Goal: Information Seeking & Learning: Learn about a topic

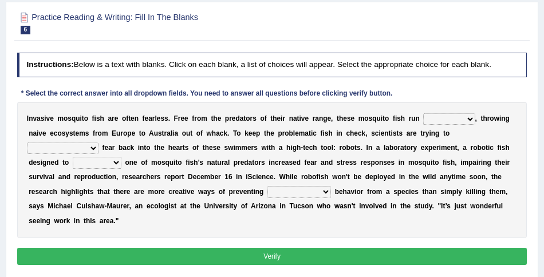
click at [437, 117] on select "occupant flippant rampant concordant" at bounding box center [449, 118] width 52 height 11
select select "concordant"
click at [423, 113] on select "occupant flippant rampant concordant" at bounding box center [449, 118] width 52 height 11
click at [98, 142] on select "accept spike strike drake" at bounding box center [63, 147] width 72 height 11
click at [490, 127] on div "I n v a s i v e m o s q u i t o f i s h a r e o f t e n f e a r l e s s . F r e…" at bounding box center [272, 170] width 510 height 136
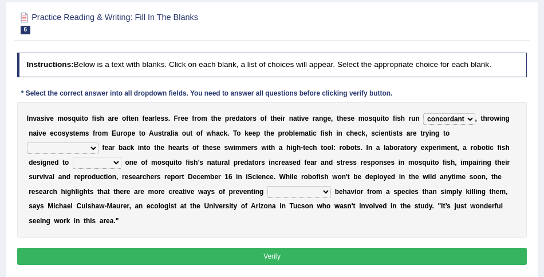
click at [486, 146] on div "I n v a s i v e m o s q u i t o f i s h a r e o f t e n f e a r l e s s . F r e…" at bounding box center [272, 170] width 510 height 136
click at [486, 141] on div "I n v a s i v e m o s q u i t o f i s h a r e o f t e n f e a r l e s s . F r e…" at bounding box center [272, 170] width 510 height 136
click at [98, 142] on select "accept spike strike drake" at bounding box center [63, 147] width 72 height 11
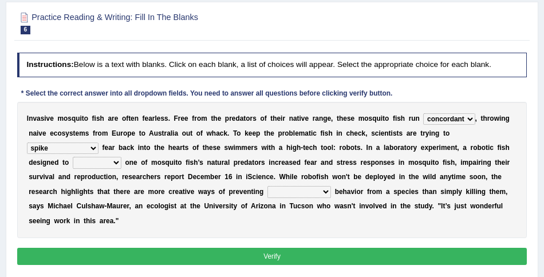
select select "drake"
click at [98, 142] on select "accept spike strike drake" at bounding box center [63, 147] width 72 height 11
click at [73, 164] on select "bequest mimic battle conquest" at bounding box center [97, 162] width 49 height 11
click at [73, 157] on select "bequest mimic battle conquest" at bounding box center [97, 162] width 49 height 11
click at [73, 162] on select "bequest mimic battle conquest" at bounding box center [97, 162] width 49 height 11
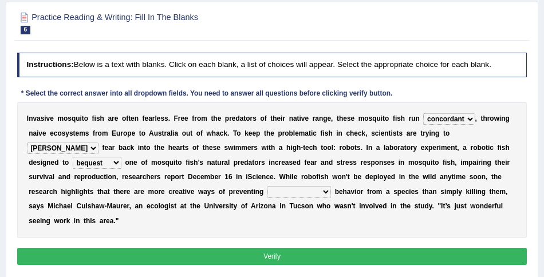
click at [73, 157] on select "bequest mimic battle conquest" at bounding box center [97, 162] width 49 height 11
click at [73, 161] on select "bequest mimic battle conquest" at bounding box center [97, 162] width 49 height 11
select select "mimic"
click at [73, 157] on select "bequest mimic battle conquest" at bounding box center [97, 162] width 49 height 11
click at [267, 191] on select "unprivileged unprecedented uncharted unwanted" at bounding box center [299, 191] width 64 height 11
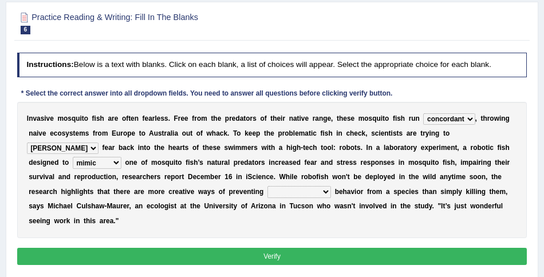
select select "unprivileged"
click at [267, 186] on select "unprivileged unprecedented uncharted unwanted" at bounding box center [299, 191] width 64 height 11
click at [268, 251] on button "Verify" at bounding box center [272, 256] width 510 height 17
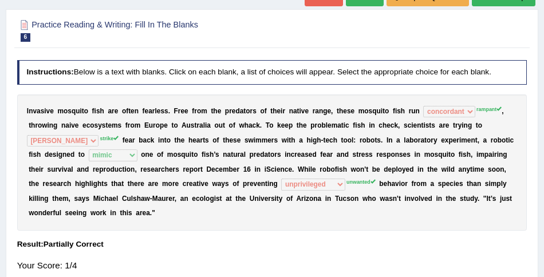
scroll to position [22, 0]
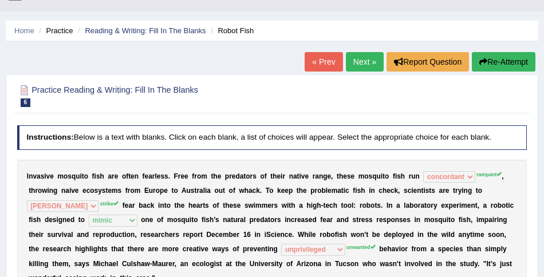
click at [364, 64] on link "Next »" at bounding box center [365, 61] width 38 height 19
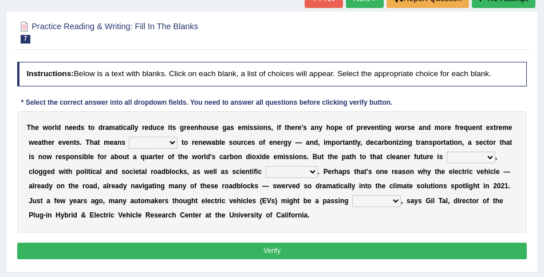
scroll to position [86, 0]
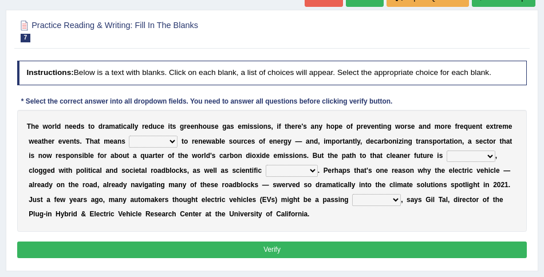
click at [148, 144] on select "grafting drafting crafting shifting" at bounding box center [153, 141] width 49 height 11
select select "shifting"
click at [129, 136] on select "grafting drafting crafting shifting" at bounding box center [153, 141] width 49 height 11
click at [464, 155] on select "daunting daunted daunt dauntless" at bounding box center [470, 156] width 49 height 11
select select "daunting"
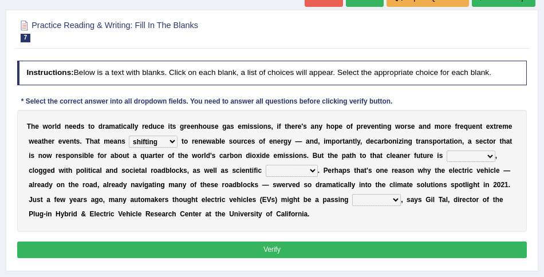
click at [446, 151] on select "daunting daunted daunt dauntless" at bounding box center [470, 156] width 49 height 11
click at [275, 173] on select "spectacles obstacles tentacles receptacles" at bounding box center [292, 170] width 52 height 11
click at [299, 171] on select "spectacles obstacles tentacles receptacles" at bounding box center [292, 170] width 52 height 11
select select "obstacles"
click at [266, 165] on select "spectacles obstacles tentacles receptacles" at bounding box center [292, 170] width 52 height 11
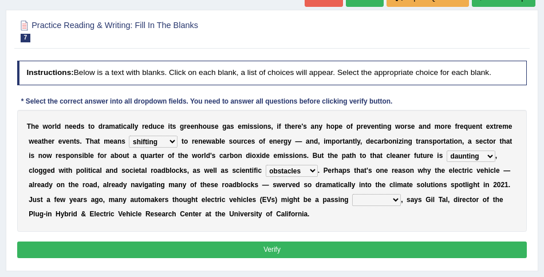
click at [352, 202] on select "fad gad tad lad" at bounding box center [376, 199] width 49 height 11
select select "fad"
click at [352, 194] on select "fad gad tad lad" at bounding box center [376, 199] width 49 height 11
click at [296, 249] on button "Verify" at bounding box center [272, 249] width 510 height 17
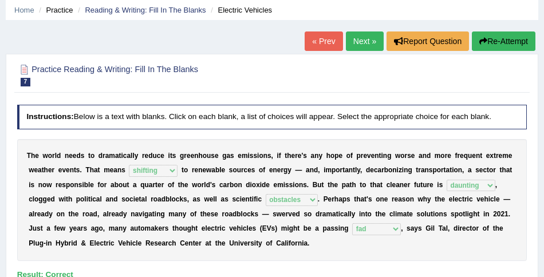
scroll to position [0, 0]
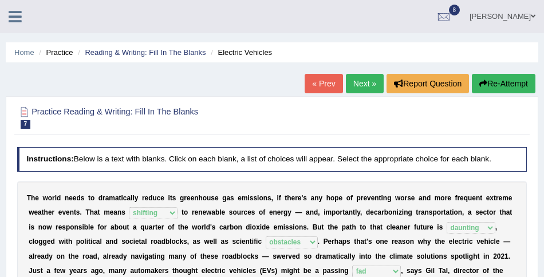
click at [64, 50] on li "Practice" at bounding box center [54, 52] width 37 height 11
click at [64, 53] on li "Practice" at bounding box center [54, 52] width 37 height 11
click at [138, 53] on link "Reading & Writing: Fill In The Blanks" at bounding box center [145, 52] width 121 height 9
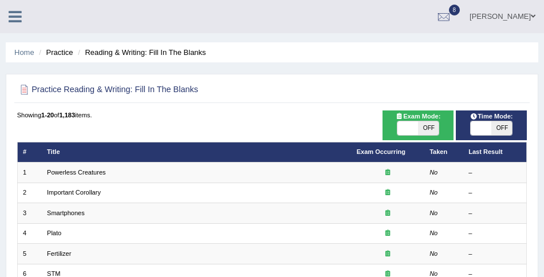
click at [67, 53] on li "Practice" at bounding box center [54, 52] width 37 height 11
click at [31, 53] on link "Home" at bounding box center [24, 52] width 20 height 9
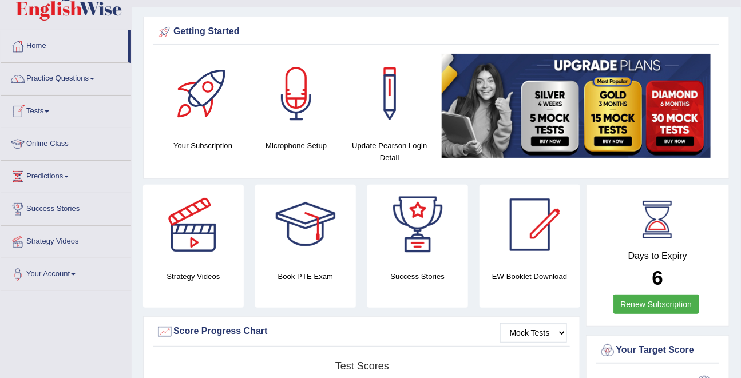
scroll to position [21, 0]
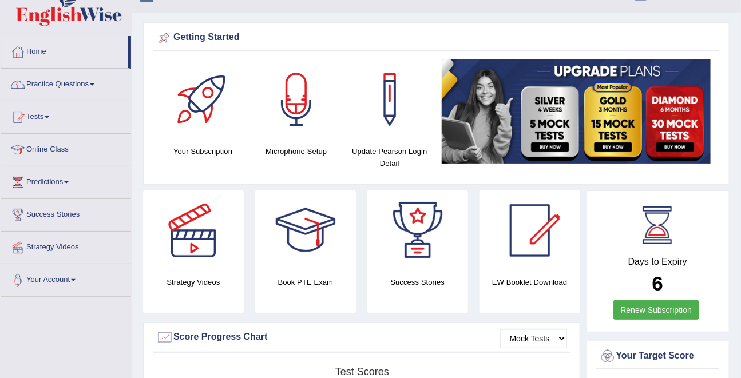
click at [56, 84] on link "Practice Questions" at bounding box center [66, 83] width 130 height 29
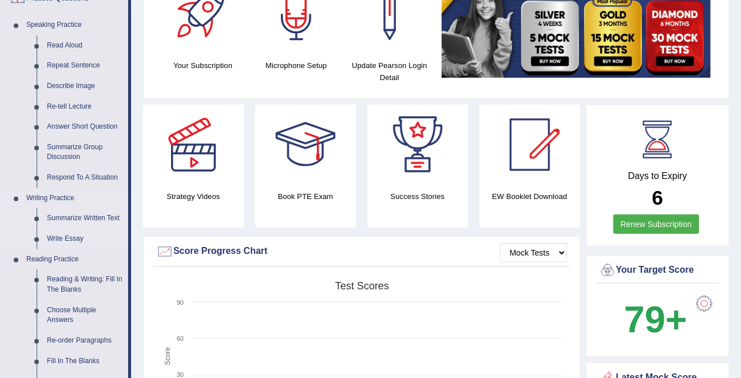
scroll to position [114, 0]
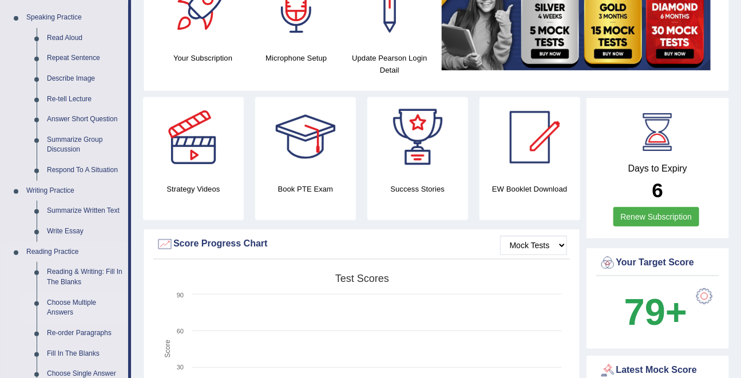
click at [58, 276] on link "Choose Multiple Answers" at bounding box center [85, 308] width 86 height 30
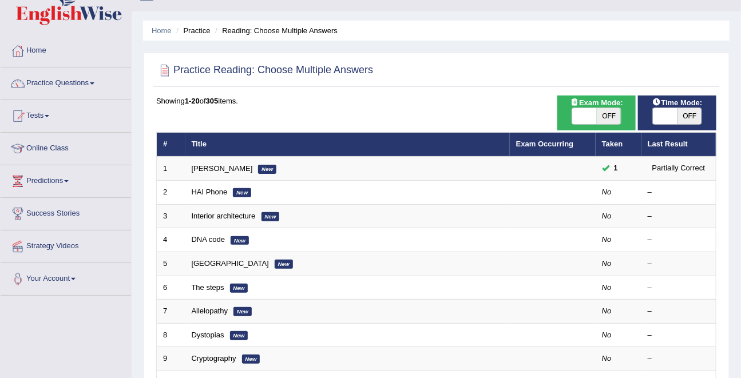
scroll to position [23, 0]
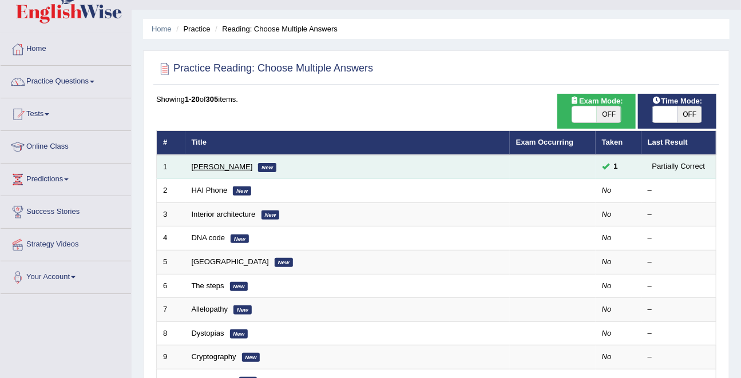
click at [219, 163] on link "[PERSON_NAME]" at bounding box center [222, 167] width 61 height 9
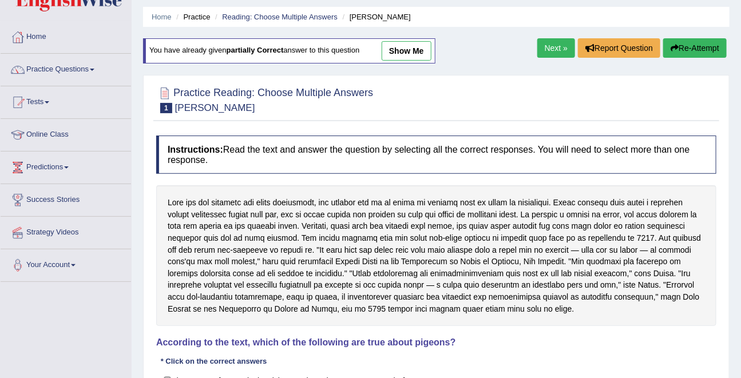
scroll to position [25, 0]
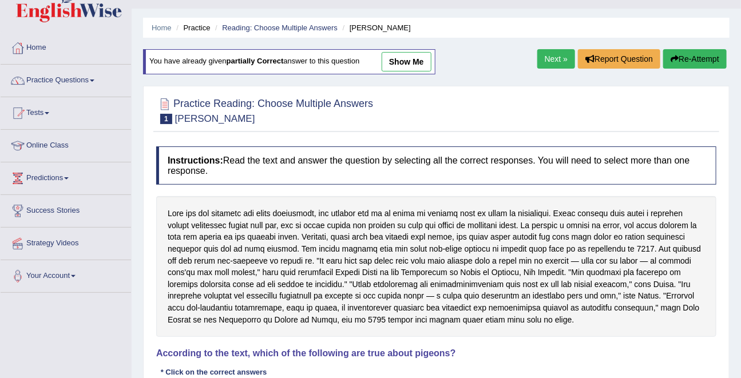
click at [556, 58] on link "Next »" at bounding box center [556, 58] width 38 height 19
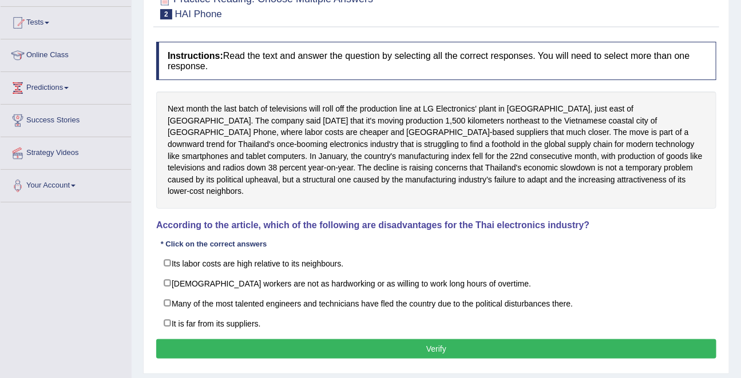
scroll to position [116, 0]
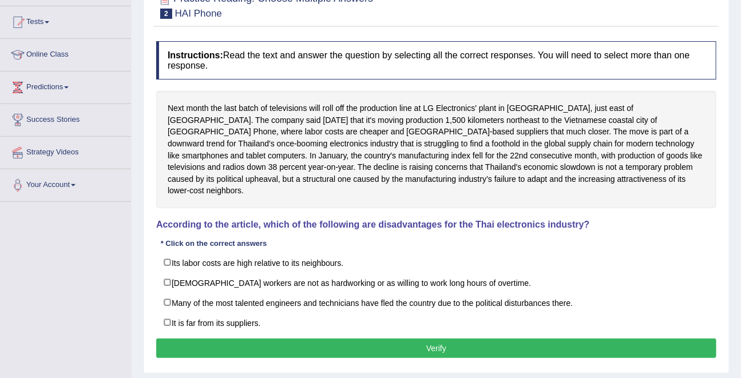
drag, startPoint x: 383, startPoint y: 206, endPoint x: 520, endPoint y: 204, distance: 136.8
click at [520, 203] on div "Instructions: Read the text and answer the question by selecting all the correc…" at bounding box center [436, 201] width 566 height 332
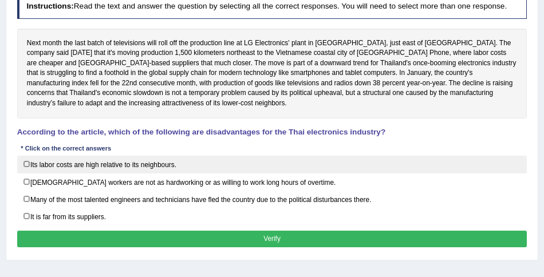
scroll to position [155, 0]
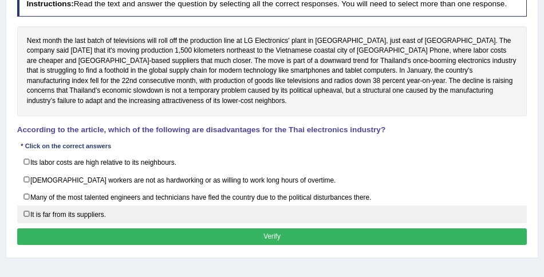
click at [35, 222] on label "It is far from its suppliers." at bounding box center [272, 214] width 510 height 18
checkbox input "true"
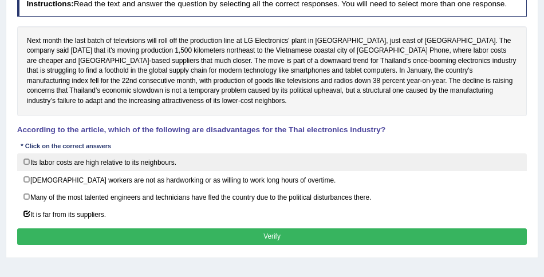
click at [56, 171] on label "Its labor costs are high relative to its neighbours." at bounding box center [272, 162] width 510 height 18
checkbox input "true"
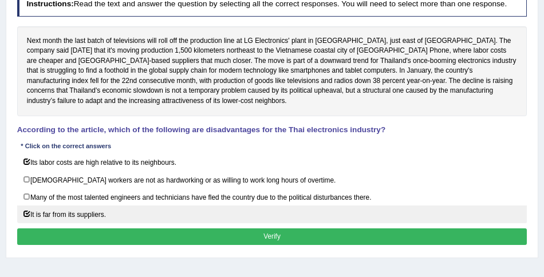
click at [39, 223] on label "It is far from its suppliers." at bounding box center [272, 214] width 510 height 18
checkbox input "false"
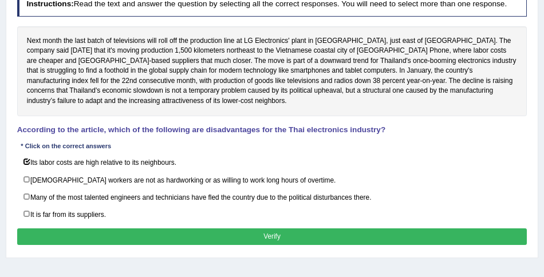
click at [135, 240] on button "Verify" at bounding box center [272, 236] width 510 height 17
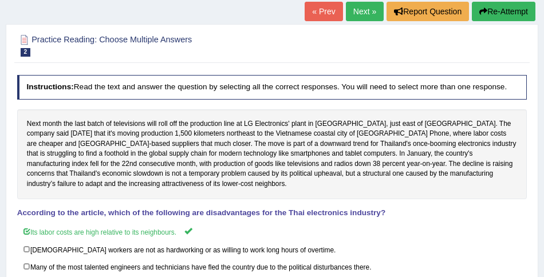
scroll to position [70, 0]
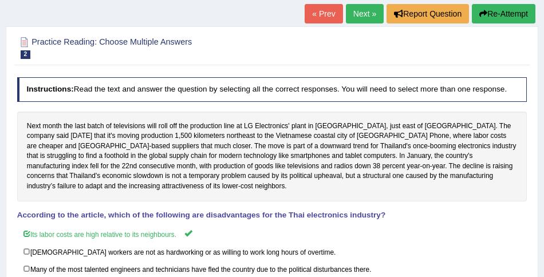
click at [363, 6] on link "Next »" at bounding box center [365, 13] width 38 height 19
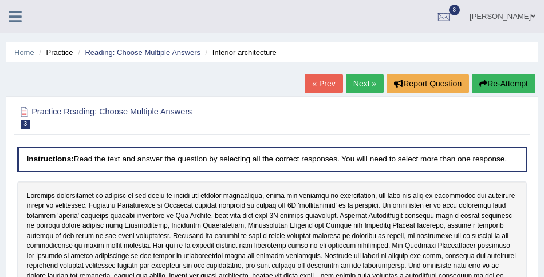
click at [123, 48] on link "Reading: Choose Multiple Answers" at bounding box center [143, 52] width 116 height 9
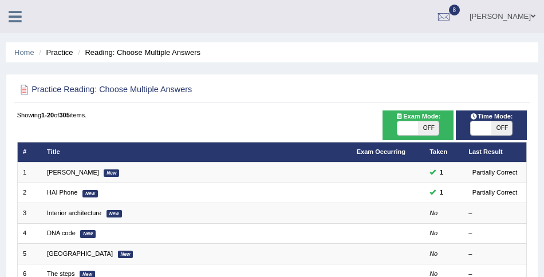
click at [490, 130] on span at bounding box center [480, 128] width 21 height 14
checkbox input "true"
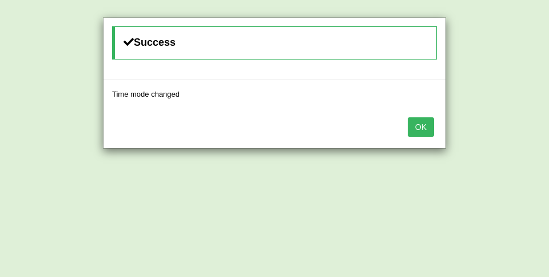
click at [415, 132] on button "OK" at bounding box center [421, 126] width 26 height 19
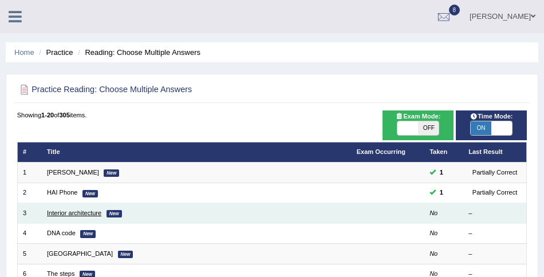
click at [85, 210] on link "Interior architecture" at bounding box center [74, 212] width 54 height 7
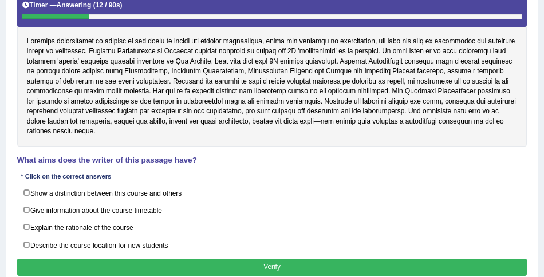
scroll to position [189, 0]
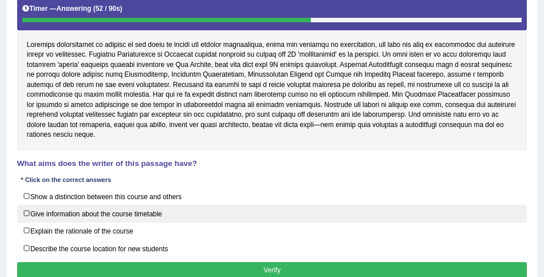
click at [100, 216] on label "Give information about the course timetable" at bounding box center [272, 214] width 510 height 18
checkbox input "false"
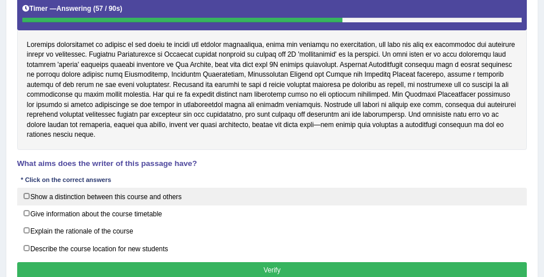
click at [101, 197] on label "Show a distinction between this course and others" at bounding box center [272, 197] width 510 height 18
checkbox input "true"
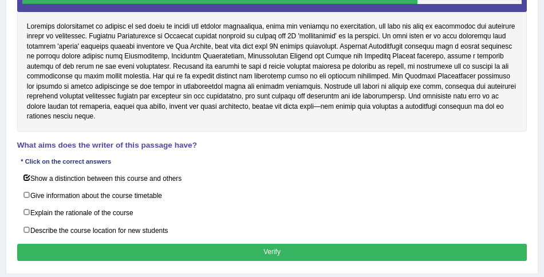
click at [230, 247] on button "Verify" at bounding box center [272, 252] width 510 height 17
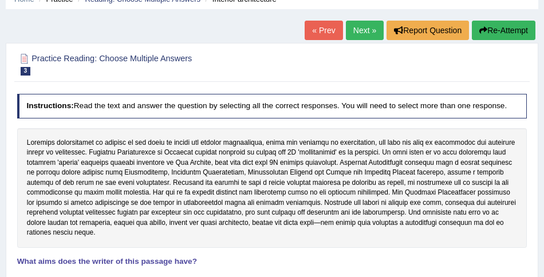
scroll to position [51, 0]
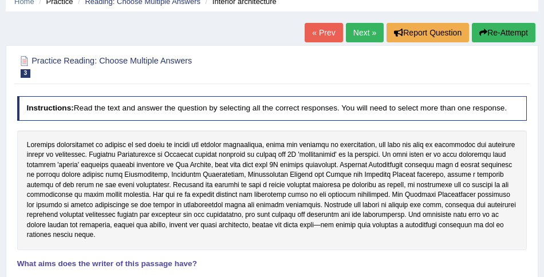
click at [368, 29] on link "Next »" at bounding box center [365, 32] width 38 height 19
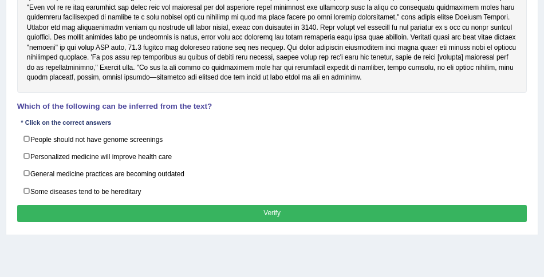
scroll to position [268, 0]
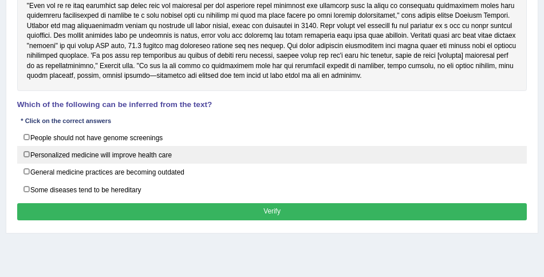
click at [45, 159] on label "Personalized medicine will improve health care" at bounding box center [272, 155] width 510 height 18
checkbox input "true"
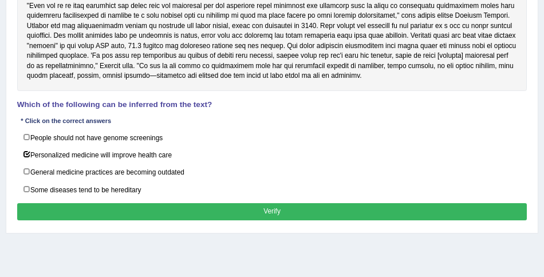
click at [262, 216] on button "Verify" at bounding box center [272, 211] width 510 height 17
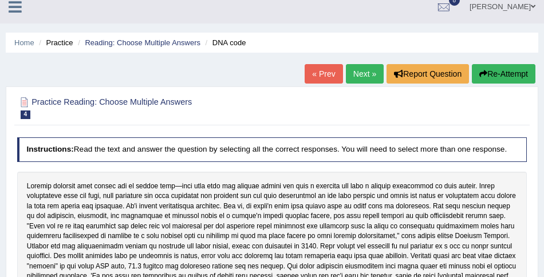
scroll to position [10, 0]
click at [347, 72] on link "Next »" at bounding box center [365, 73] width 38 height 19
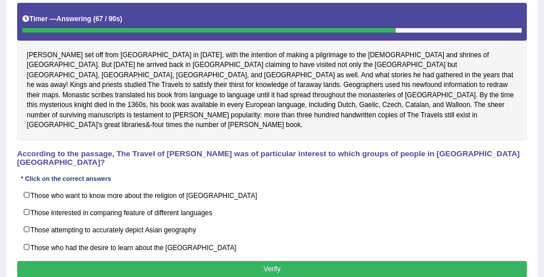
scroll to position [180, 0]
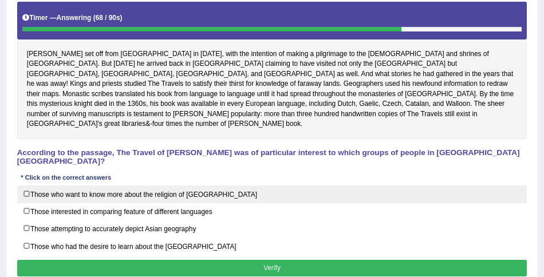
click at [185, 185] on label "Those who want to know more about the religion of Asia" at bounding box center [272, 194] width 510 height 18
checkbox input "true"
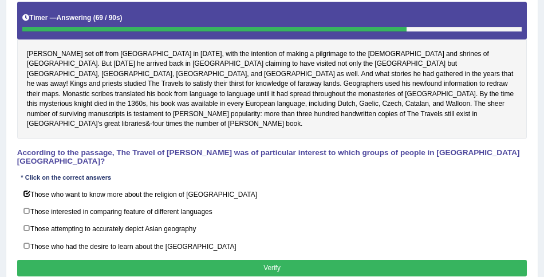
click at [270, 260] on button "Verify" at bounding box center [272, 268] width 510 height 17
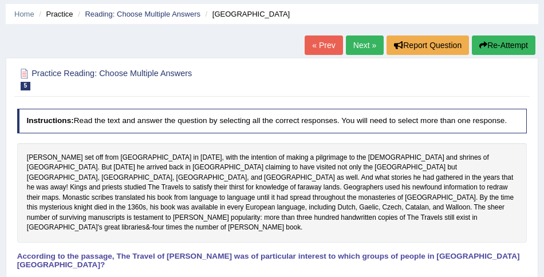
scroll to position [0, 0]
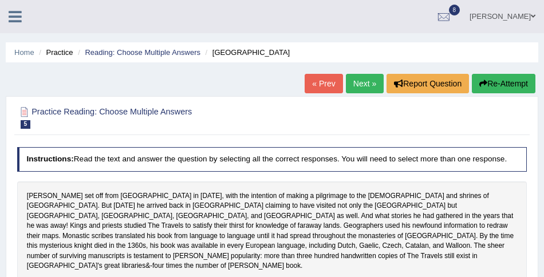
click at [66, 54] on li "Practice" at bounding box center [54, 52] width 37 height 11
click at [122, 50] on link "Reading: Choose Multiple Answers" at bounding box center [143, 52] width 116 height 9
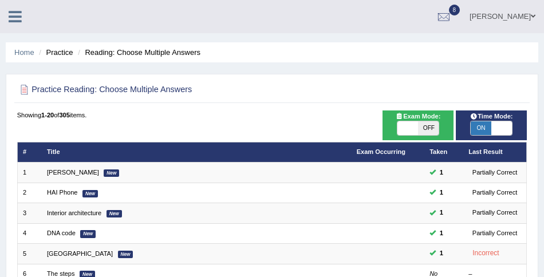
click at [26, 47] on li "Home" at bounding box center [24, 52] width 20 height 11
click at [26, 51] on link "Home" at bounding box center [24, 52] width 20 height 9
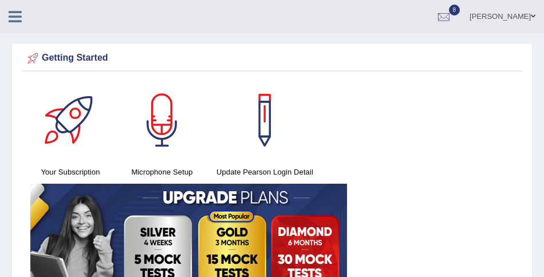
click at [15, 15] on icon at bounding box center [15, 16] width 13 height 15
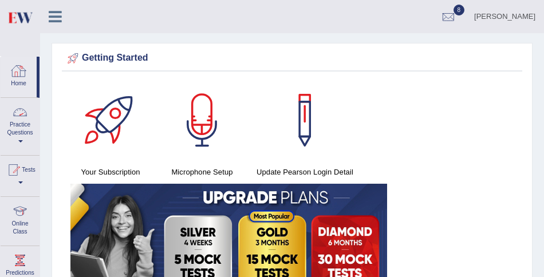
click at [26, 133] on link "Practice Questions" at bounding box center [20, 125] width 39 height 54
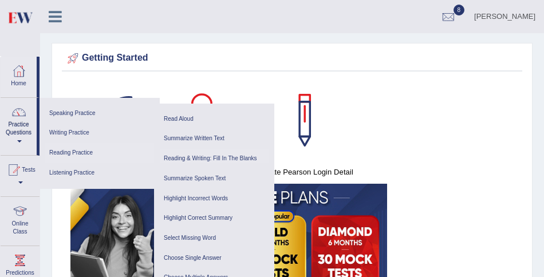
click at [177, 160] on link "Reading & Writing: Fill In The Blanks" at bounding box center [214, 159] width 109 height 20
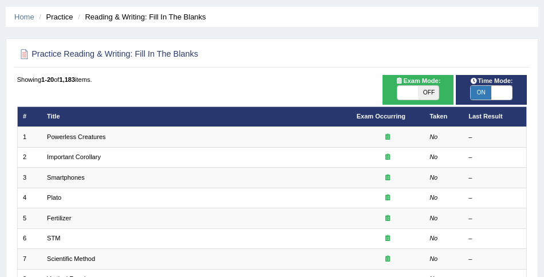
scroll to position [39, 0]
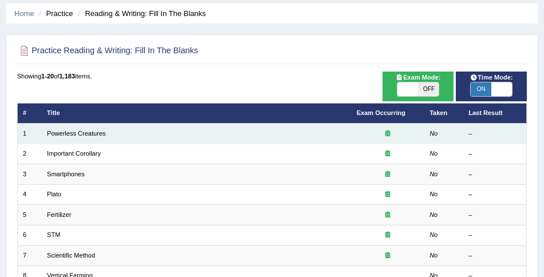
click at [61, 137] on td "Powerless Creatures" at bounding box center [197, 134] width 310 height 20
click at [61, 133] on link "Powerless Creatures" at bounding box center [76, 133] width 59 height 7
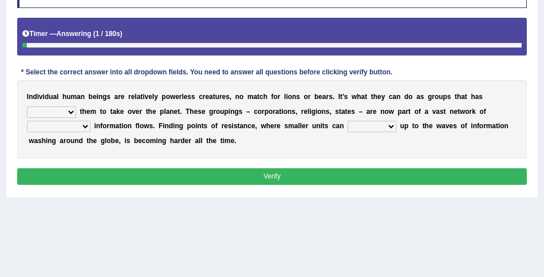
scroll to position [159, 0]
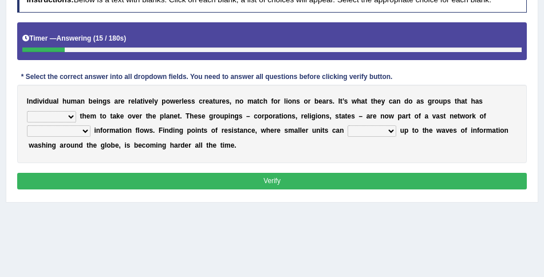
click at [35, 120] on select "enabled contended embodied conjured" at bounding box center [51, 116] width 49 height 11
select select "enabled"
click at [27, 111] on select "enabled contended embodied conjured" at bounding box center [51, 116] width 49 height 11
click at [38, 131] on select "interconnected overlapping fastened exploited" at bounding box center [59, 130] width 64 height 11
select select "overlapping"
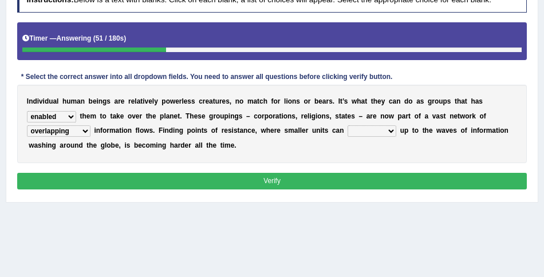
click at [27, 125] on select "interconnected overlapping fastened exploited" at bounding box center [59, 130] width 64 height 11
click at [54, 132] on select "interconnected overlapping fastened exploited" at bounding box center [59, 130] width 64 height 11
click at [358, 128] on select "stand raise hail pump" at bounding box center [371, 130] width 49 height 11
select select "raise"
click at [347, 125] on select "stand raise hail pump" at bounding box center [371, 130] width 49 height 11
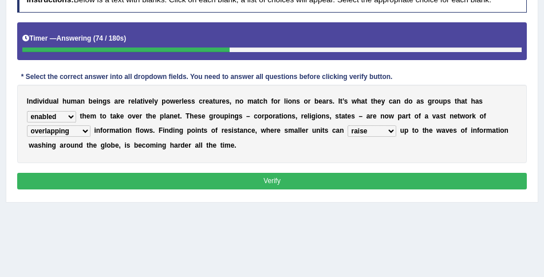
click at [260, 189] on div "Instructions: Below is a text with blanks. Click on each blank, a list of choic…" at bounding box center [271, 89] width 514 height 213
click at [260, 180] on button "Verify" at bounding box center [272, 181] width 510 height 17
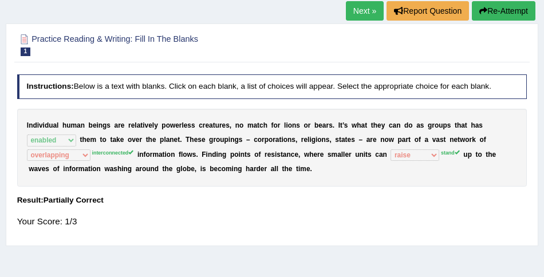
scroll to position [70, 0]
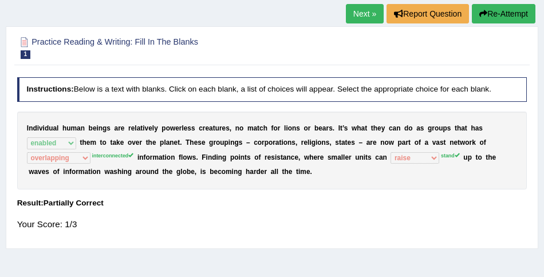
click at [346, 10] on link "Next »" at bounding box center [365, 13] width 38 height 19
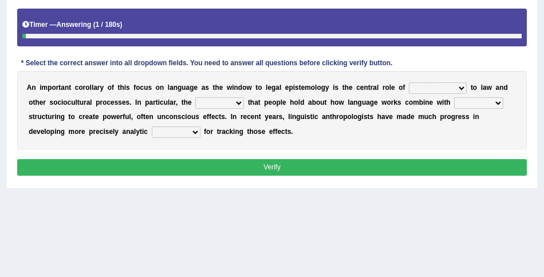
scroll to position [168, 0]
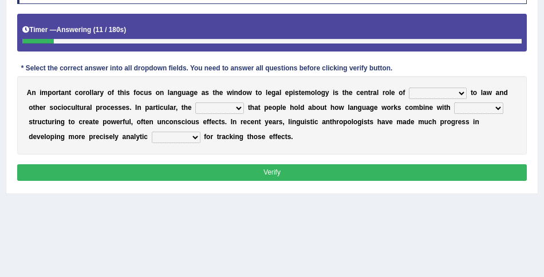
click at [438, 89] on select "discourse epoch dialect acquaintance" at bounding box center [438, 93] width 58 height 11
click at [409, 88] on select "discourse epoch dialect acquaintance" at bounding box center [438, 93] width 58 height 11
click at [441, 90] on select "discourse epoch dialect acquaintance" at bounding box center [438, 93] width 58 height 11
select select "epoch"
click at [409, 88] on select "discourse epoch dialect acquaintance" at bounding box center [438, 93] width 58 height 11
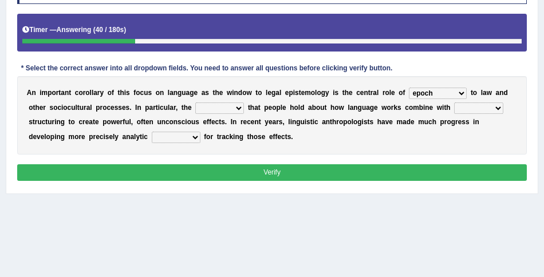
click at [207, 108] on select "deviation besmirch consent ideas" at bounding box center [219, 107] width 49 height 11
select select "ideas"
click at [195, 102] on select "deviation besmirch consent ideas" at bounding box center [219, 107] width 49 height 11
click at [493, 106] on select "mandatory linguistic legitimate customary" at bounding box center [478, 107] width 49 height 11
select select "mandatory"
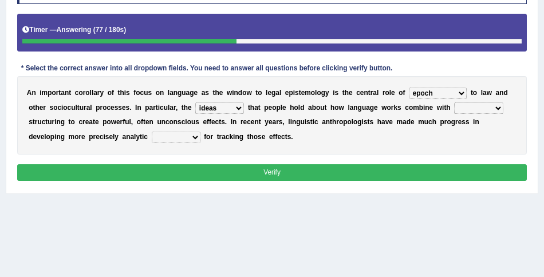
click at [454, 102] on select "mandatory linguistic legitimate customary" at bounding box center [478, 107] width 49 height 11
click at [152, 136] on select "tools appetite albums stroke" at bounding box center [176, 137] width 49 height 11
select select "tools"
click at [152, 132] on select "tools appetite albums stroke" at bounding box center [176, 137] width 49 height 11
click at [243, 168] on button "Verify" at bounding box center [272, 172] width 510 height 17
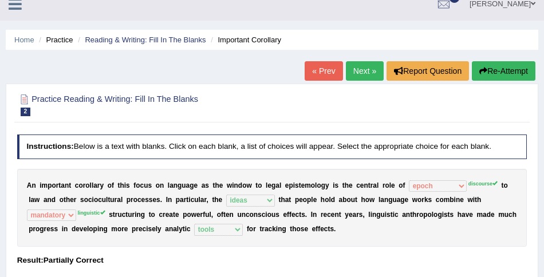
scroll to position [1, 0]
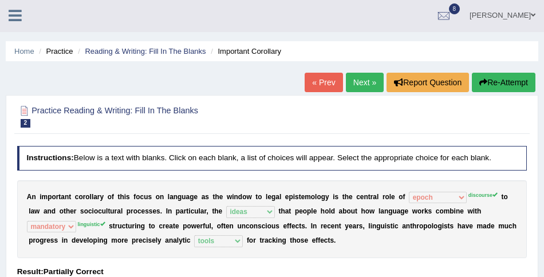
click at [66, 50] on li "Practice" at bounding box center [54, 51] width 37 height 11
click at [114, 50] on link "Reading & Writing: Fill In The Blanks" at bounding box center [145, 51] width 121 height 9
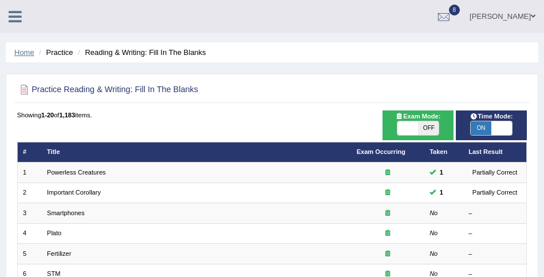
click at [31, 51] on link "Home" at bounding box center [24, 52] width 20 height 9
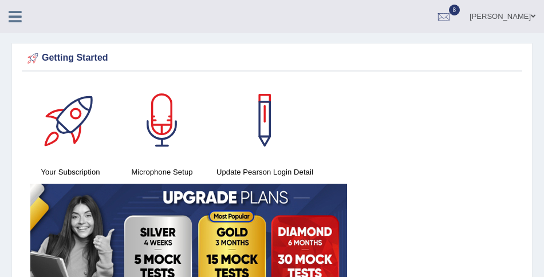
click at [14, 21] on icon at bounding box center [15, 16] width 13 height 15
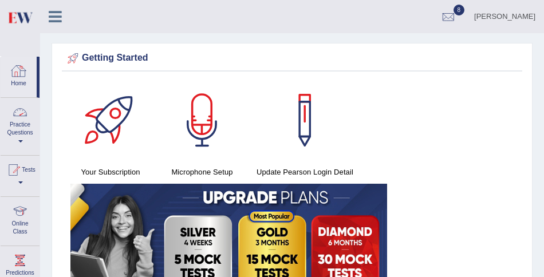
click at [22, 118] on div at bounding box center [19, 112] width 17 height 17
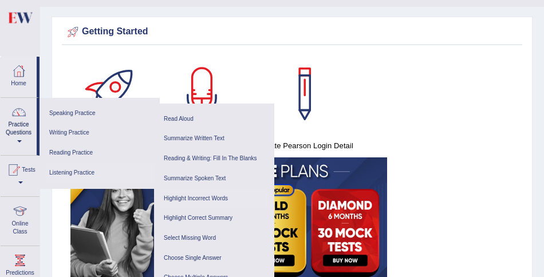
scroll to position [23, 0]
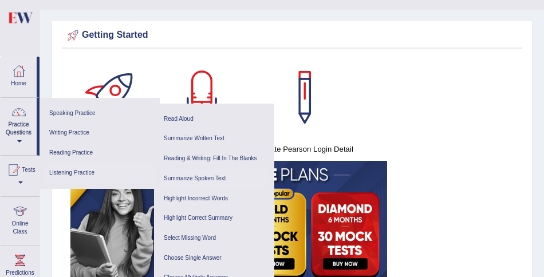
click at [198, 180] on link "Summarize Spoken Text" at bounding box center [214, 179] width 109 height 20
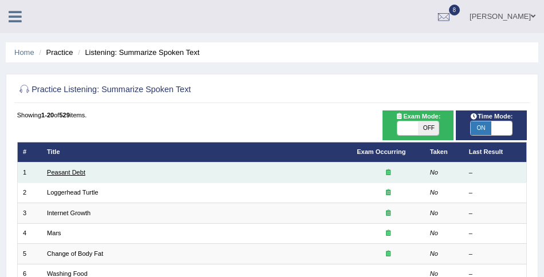
click at [57, 173] on link "Peasant Debt" at bounding box center [66, 172] width 38 height 7
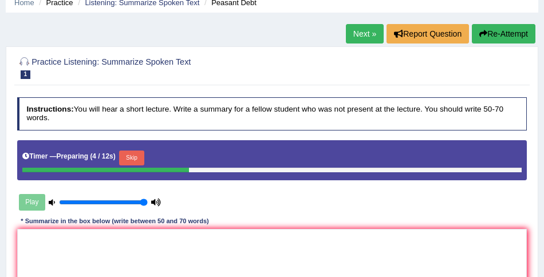
scroll to position [37, 0]
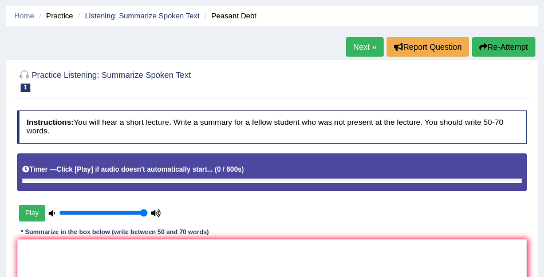
click at [62, 18] on li "Practice" at bounding box center [54, 15] width 37 height 11
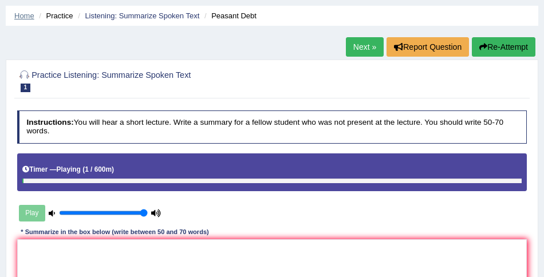
click at [31, 16] on link "Home" at bounding box center [24, 15] width 20 height 9
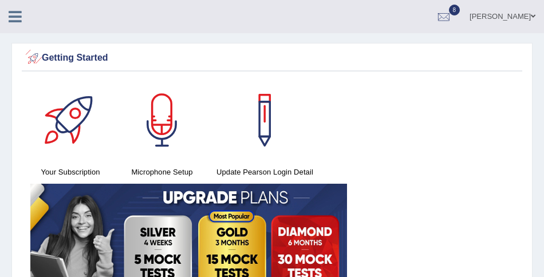
click at [18, 23] on icon at bounding box center [15, 16] width 13 height 15
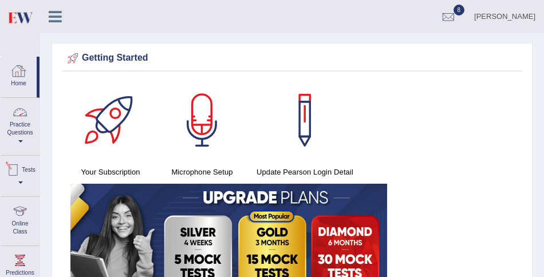
click at [23, 187] on link "Tests" at bounding box center [20, 174] width 39 height 37
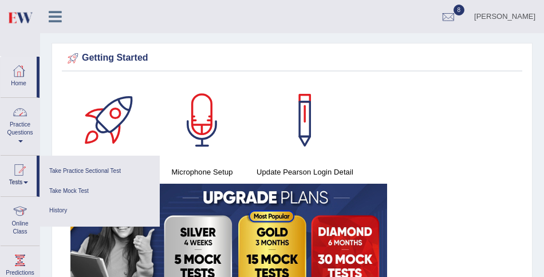
click at [29, 119] on link "Practice Questions" at bounding box center [20, 125] width 39 height 54
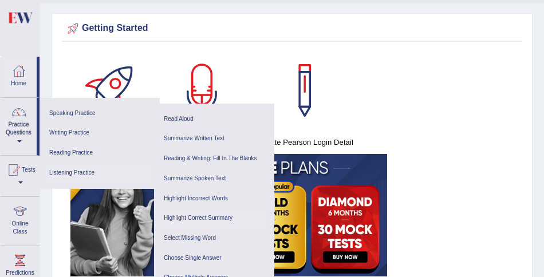
scroll to position [30, 0]
click at [78, 151] on link "Reading Practice" at bounding box center [99, 153] width 109 height 20
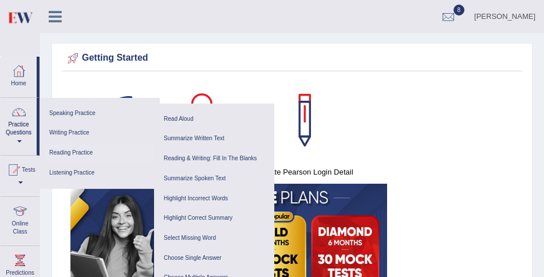
click at [69, 152] on link "Reading Practice" at bounding box center [99, 153] width 109 height 20
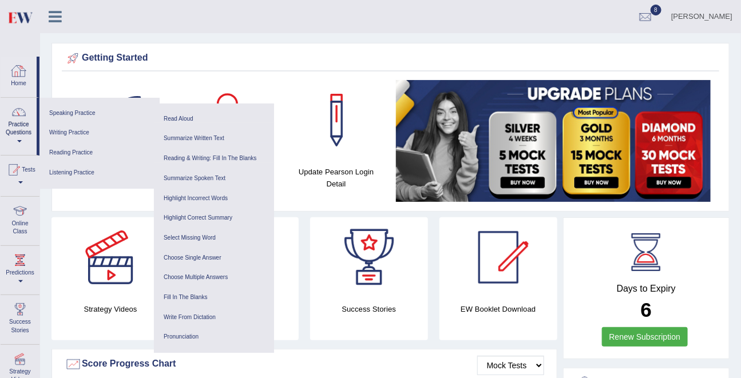
click at [15, 72] on div at bounding box center [18, 70] width 17 height 17
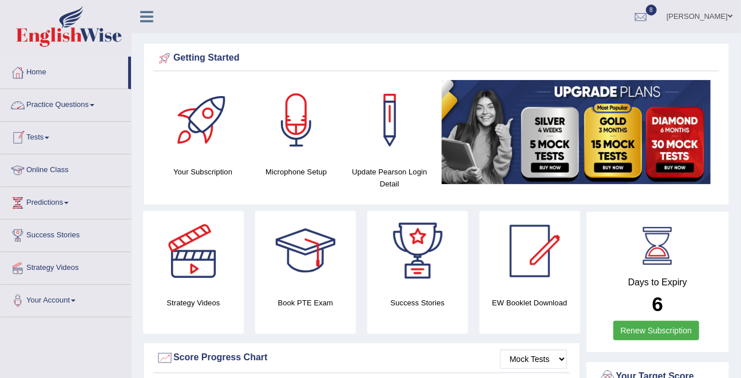
click at [33, 106] on link "Practice Questions" at bounding box center [66, 103] width 130 height 29
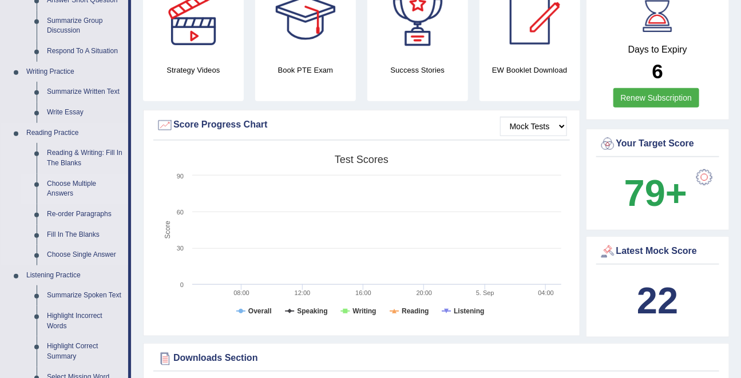
scroll to position [236, 0]
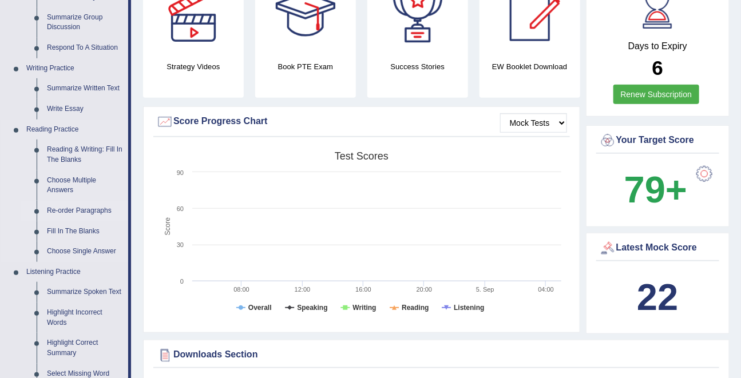
click at [65, 211] on link "Re-order Paragraphs" at bounding box center [85, 211] width 86 height 21
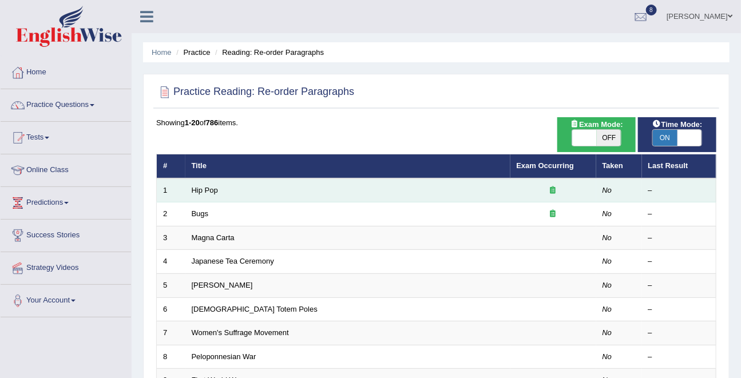
click at [553, 190] on icon at bounding box center [554, 190] width 6 height 7
click at [210, 188] on link "Hip Pop" at bounding box center [205, 190] width 26 height 9
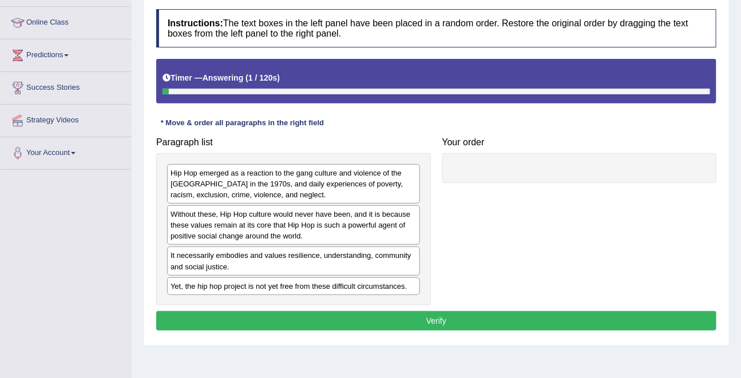
scroll to position [149, 0]
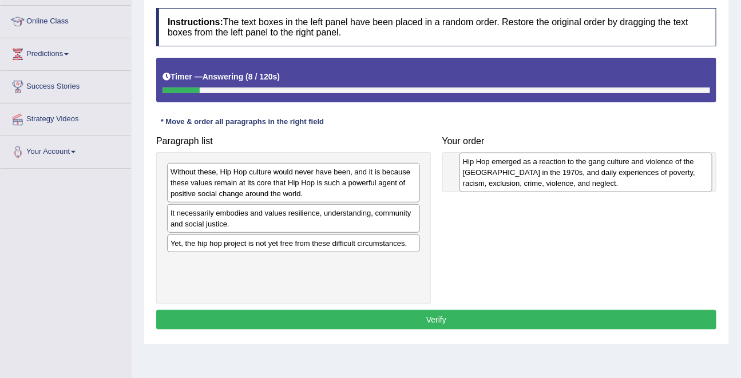
drag, startPoint x: 248, startPoint y: 182, endPoint x: 532, endPoint y: 147, distance: 285.5
click at [533, 153] on div "Hip Hop emerged as a reaction to the gang culture and violence of the South Bro…" at bounding box center [586, 172] width 253 height 39
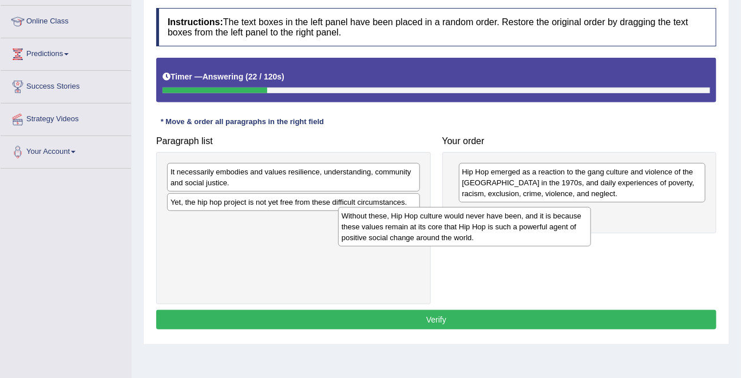
drag, startPoint x: 283, startPoint y: 173, endPoint x: 477, endPoint y: 223, distance: 200.3
click at [477, 223] on div "Without these, Hip Hop culture would never have been, and it is because these v…" at bounding box center [464, 226] width 253 height 39
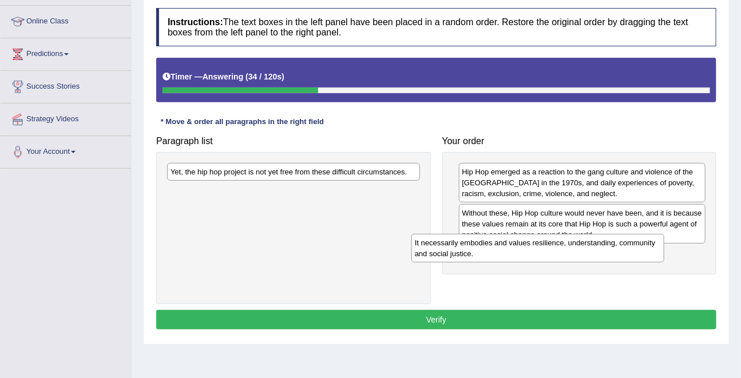
drag, startPoint x: 244, startPoint y: 183, endPoint x: 509, endPoint y: 265, distance: 277.5
click at [508, 263] on div "It necessarily embodies and values resilience, understanding, community and soc…" at bounding box center [537, 248] width 253 height 29
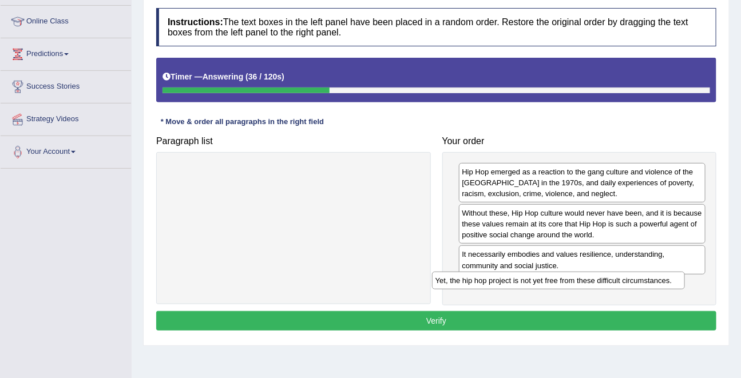
drag, startPoint x: 230, startPoint y: 171, endPoint x: 495, endPoint y: 280, distance: 286.4
click at [495, 280] on div "Yet, the hip hop project is not yet free from these difficult circumstances." at bounding box center [558, 281] width 253 height 18
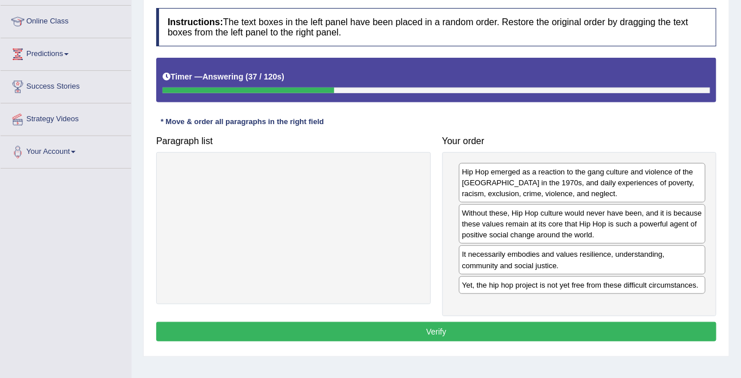
click at [429, 328] on button "Verify" at bounding box center [436, 331] width 560 height 19
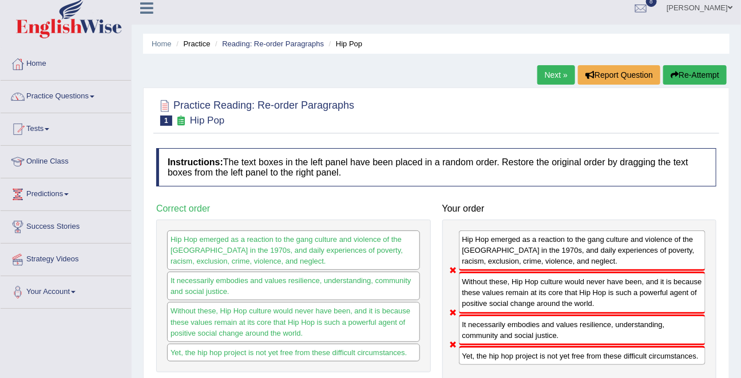
scroll to position [0, 0]
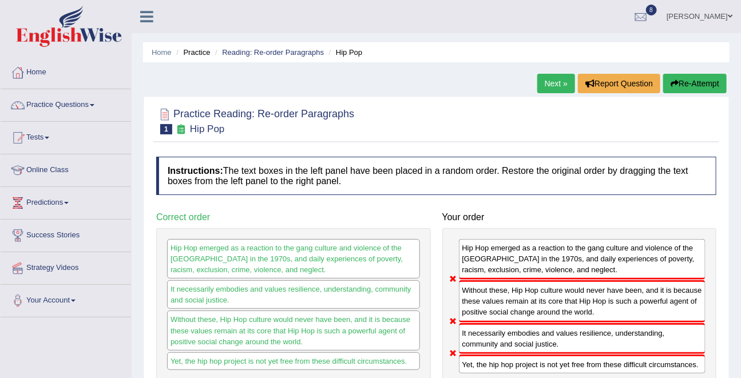
click at [552, 78] on link "Next »" at bounding box center [556, 83] width 38 height 19
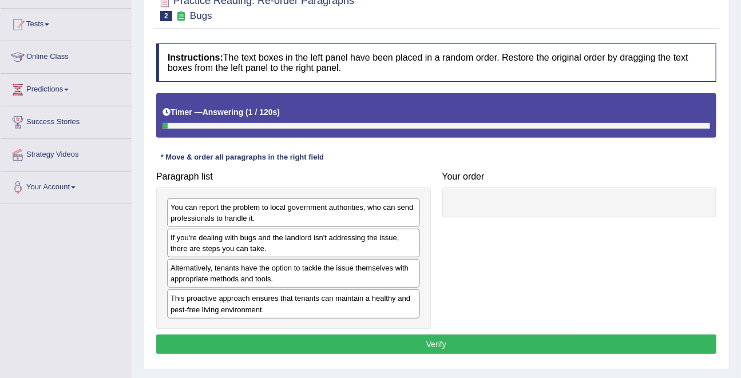
scroll to position [116, 0]
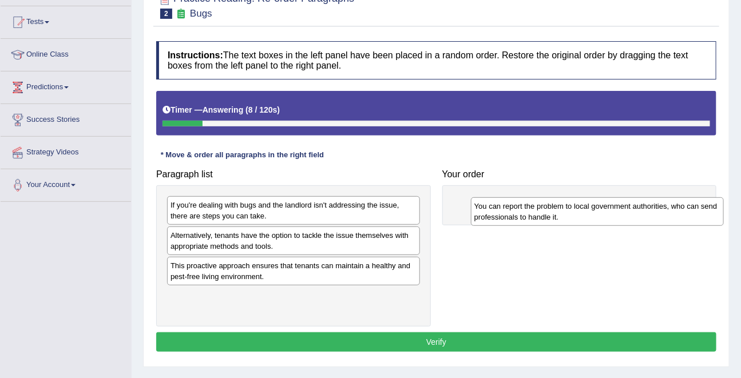
drag, startPoint x: 220, startPoint y: 208, endPoint x: 522, endPoint y: 199, distance: 301.7
click at [523, 200] on div "You can report the problem to local government authorities, who can send profes…" at bounding box center [597, 211] width 253 height 29
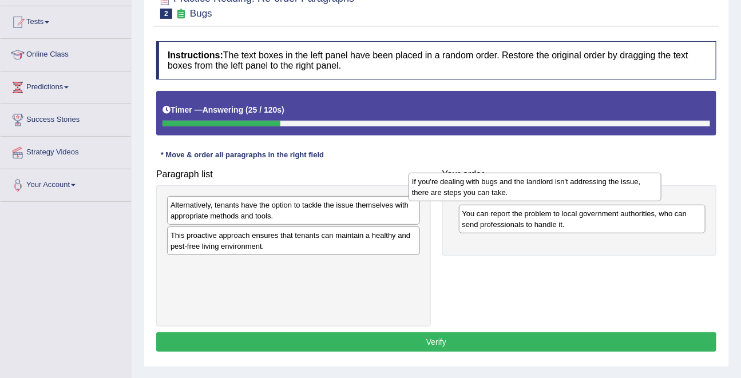
drag, startPoint x: 338, startPoint y: 220, endPoint x: 580, endPoint y: 196, distance: 242.6
click at [580, 196] on div "If you're dealing with bugs and the landlord isn't addressing the issue, there …" at bounding box center [535, 187] width 253 height 29
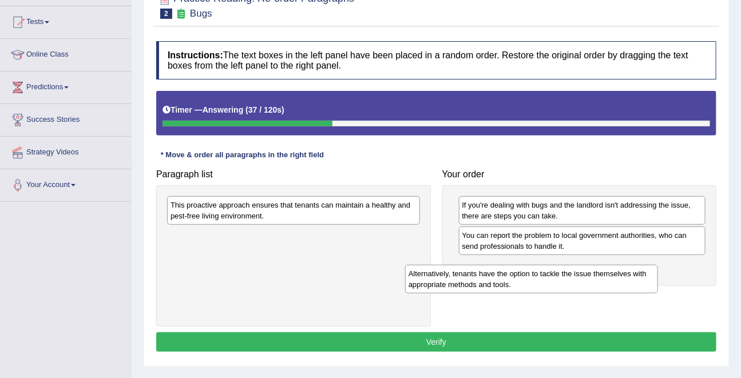
drag, startPoint x: 233, startPoint y: 207, endPoint x: 496, endPoint y: 266, distance: 269.1
click at [496, 266] on div "Alternatively, tenants have the option to tackle the issue themselves with appr…" at bounding box center [531, 279] width 253 height 29
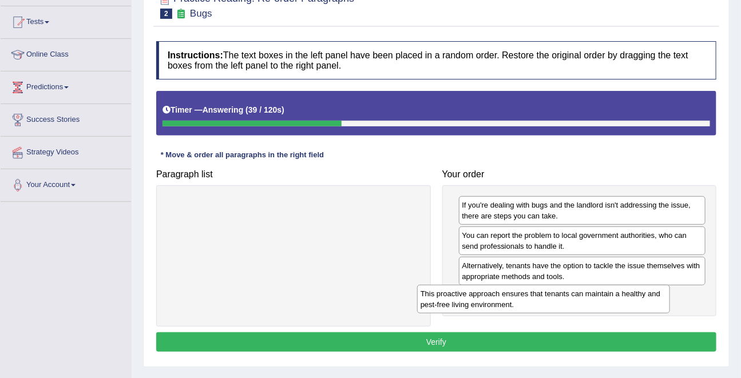
drag, startPoint x: 296, startPoint y: 211, endPoint x: 556, endPoint y: 298, distance: 274.5
click at [556, 298] on div "This proactive approach ensures that tenants can maintain a healthy and pest-fr…" at bounding box center [543, 299] width 253 height 29
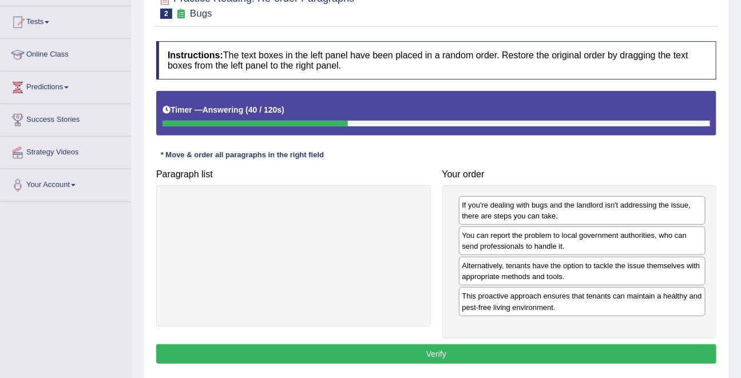
click at [417, 348] on button "Verify" at bounding box center [436, 354] width 560 height 19
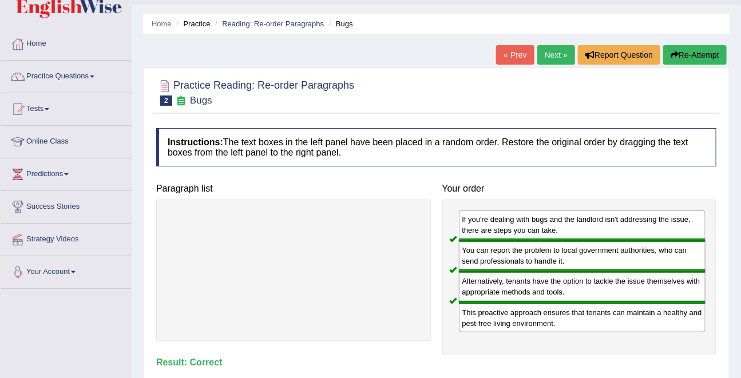
scroll to position [0, 0]
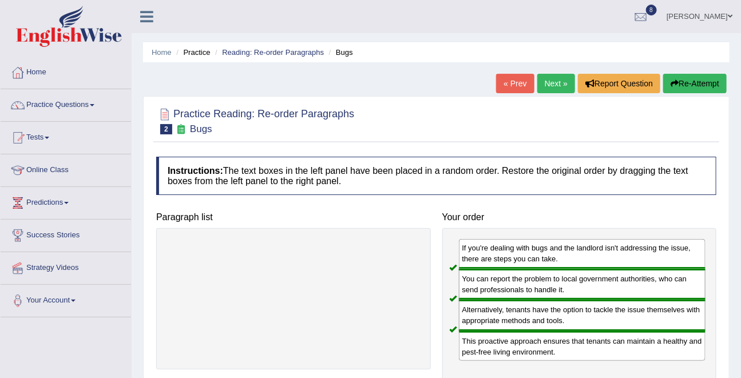
click at [546, 84] on link "Next »" at bounding box center [556, 83] width 38 height 19
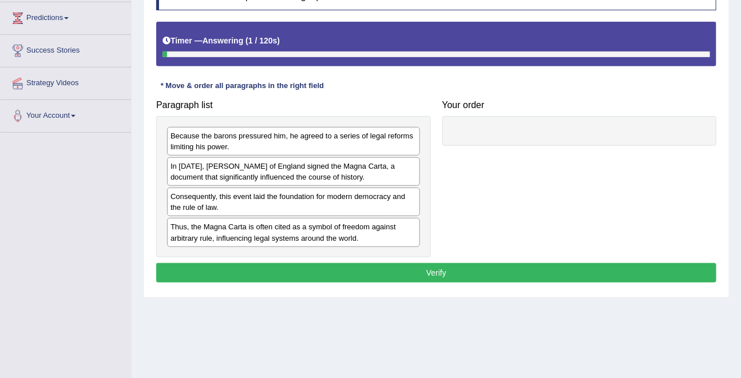
scroll to position [213, 0]
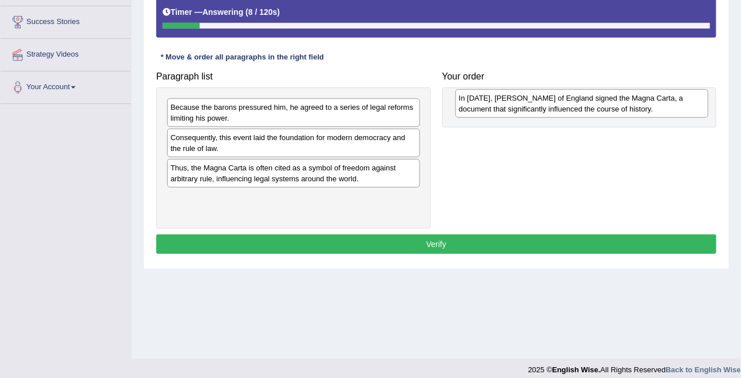
drag, startPoint x: 229, startPoint y: 142, endPoint x: 519, endPoint y: 94, distance: 293.4
click at [519, 96] on div "In 1215, King John of England signed the Magna Carta, a document that significa…" at bounding box center [582, 103] width 253 height 29
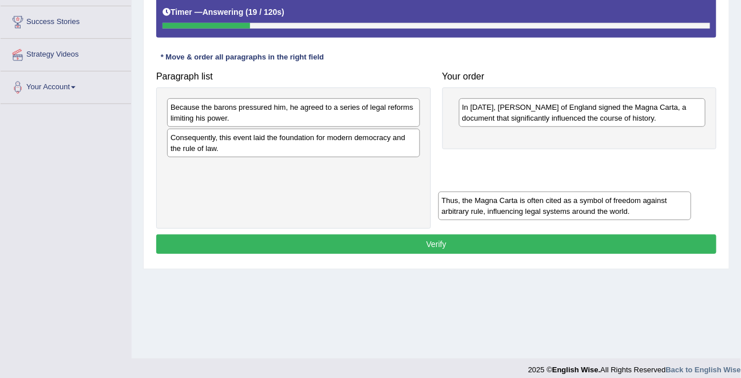
drag, startPoint x: 224, startPoint y: 176, endPoint x: 494, endPoint y: 207, distance: 271.8
click at [494, 207] on div "Thus, the Magna Carta is often cited as a symbol of freedom against arbitrary r…" at bounding box center [564, 206] width 253 height 29
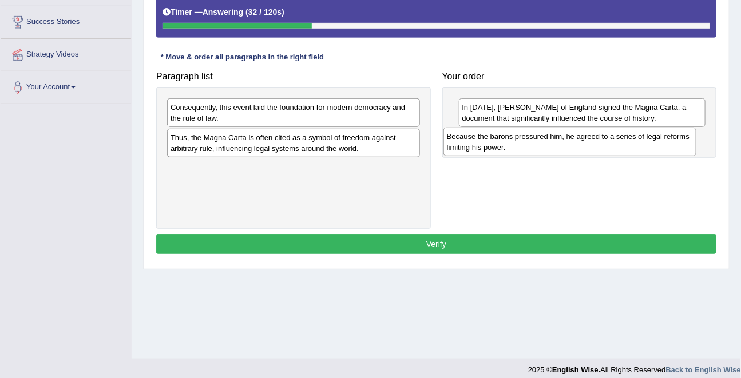
drag, startPoint x: 220, startPoint y: 114, endPoint x: 497, endPoint y: 144, distance: 279.2
click at [497, 144] on div "Because the barons pressured him, he agreed to a series of legal reforms limiti…" at bounding box center [570, 142] width 253 height 29
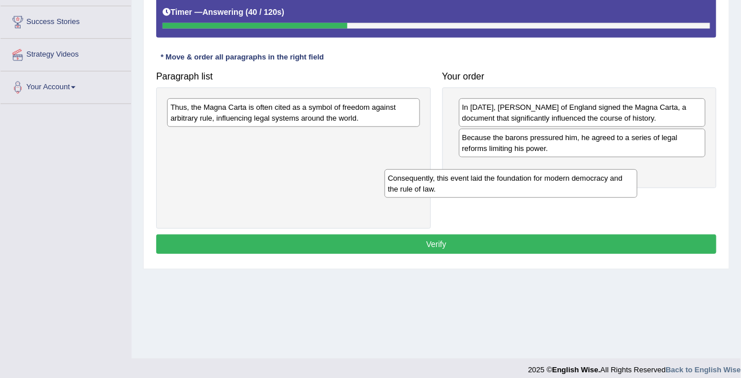
drag, startPoint x: 268, startPoint y: 113, endPoint x: 494, endPoint y: 187, distance: 238.2
click at [493, 187] on div "Consequently, this event laid the foundation for modern democracy and the rule …" at bounding box center [511, 183] width 253 height 29
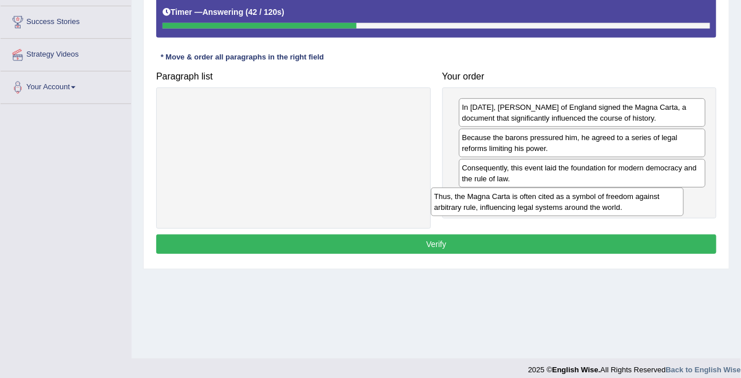
drag, startPoint x: 226, startPoint y: 110, endPoint x: 491, endPoint y: 199, distance: 279.4
click at [491, 199] on div "Thus, the Magna Carta is often cited as a symbol of freedom against arbitrary r…" at bounding box center [557, 202] width 253 height 29
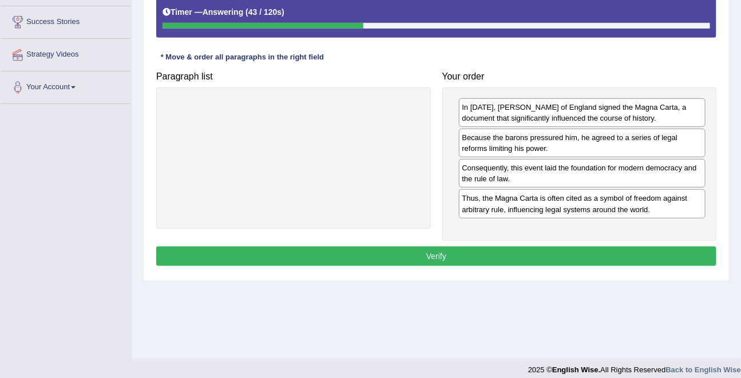
click at [397, 256] on button "Verify" at bounding box center [436, 256] width 560 height 19
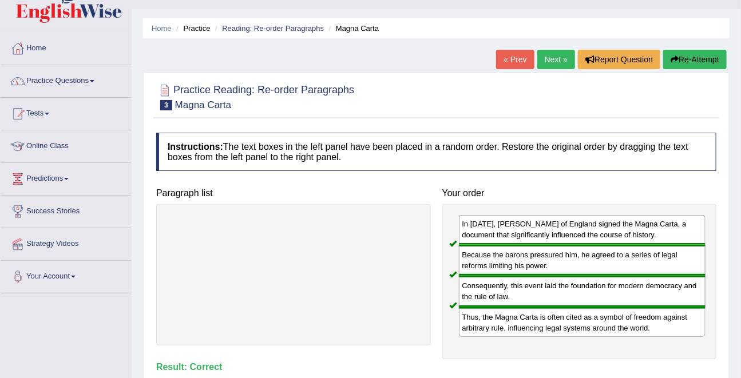
scroll to position [0, 0]
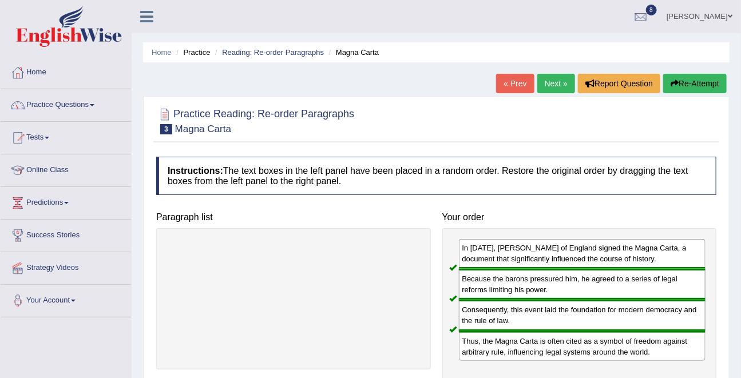
click at [553, 85] on link "Next »" at bounding box center [556, 83] width 38 height 19
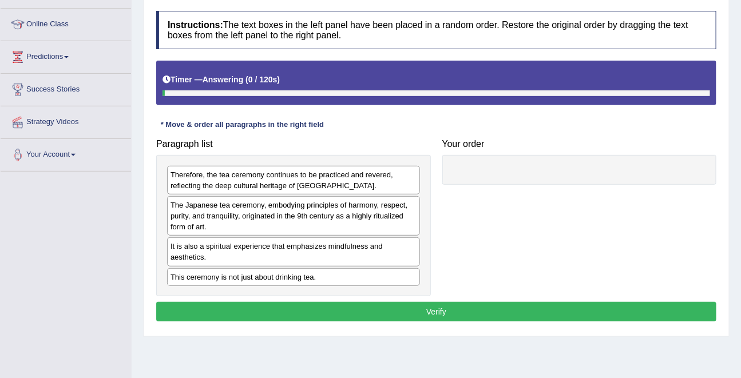
scroll to position [174, 0]
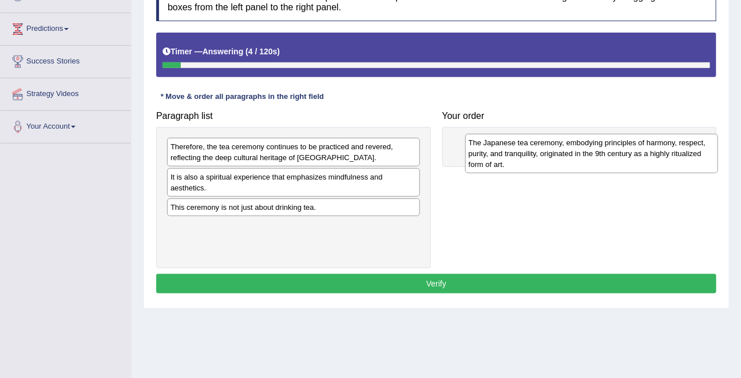
drag, startPoint x: 291, startPoint y: 185, endPoint x: 587, endPoint y: 144, distance: 298.1
click at [588, 147] on div "The Japanese tea ceremony, embodying principles of harmony, respect, purity, an…" at bounding box center [591, 153] width 253 height 39
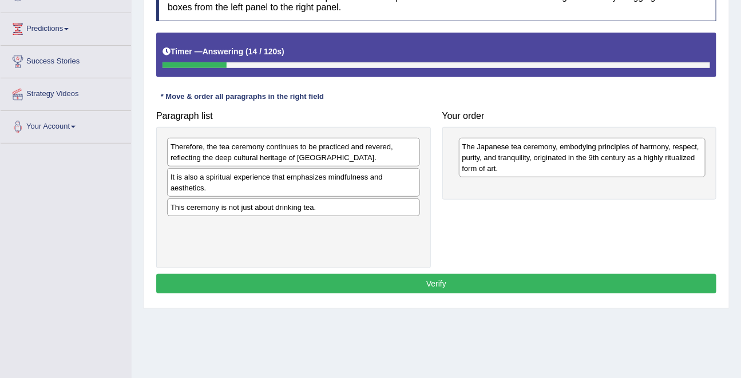
scroll to position [173, 0]
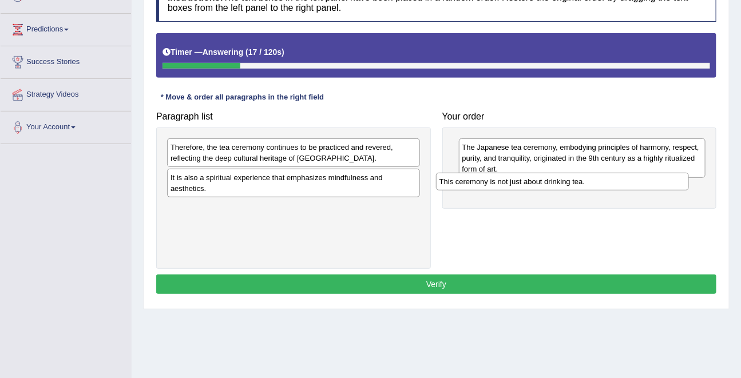
drag, startPoint x: 229, startPoint y: 207, endPoint x: 498, endPoint y: 180, distance: 270.3
click at [498, 180] on div "This ceremony is not just about drinking tea." at bounding box center [562, 182] width 253 height 18
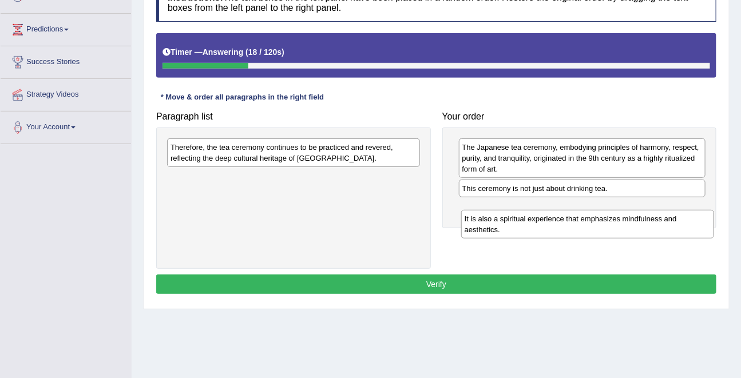
drag, startPoint x: 216, startPoint y: 186, endPoint x: 510, endPoint y: 221, distance: 296.8
click at [512, 221] on div "It is also a spiritual experience that emphasizes mindfulness and aesthetics." at bounding box center [587, 224] width 253 height 29
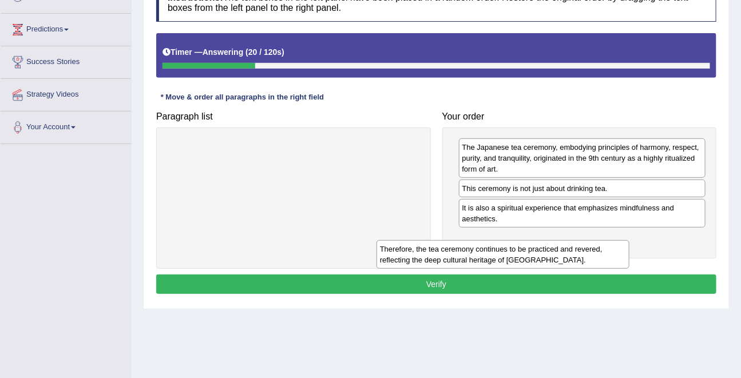
drag, startPoint x: 299, startPoint y: 167, endPoint x: 504, endPoint y: 259, distance: 224.6
click at [503, 259] on div "Therefore, the tea ceremony continues to be practiced and revered, reflecting t…" at bounding box center [503, 254] width 253 height 29
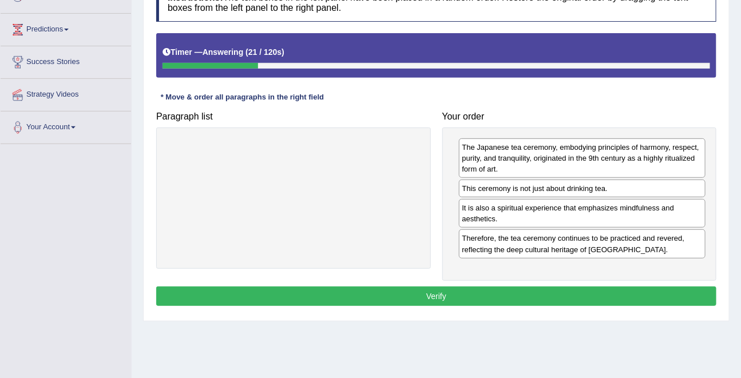
click at [425, 296] on button "Verify" at bounding box center [436, 296] width 560 height 19
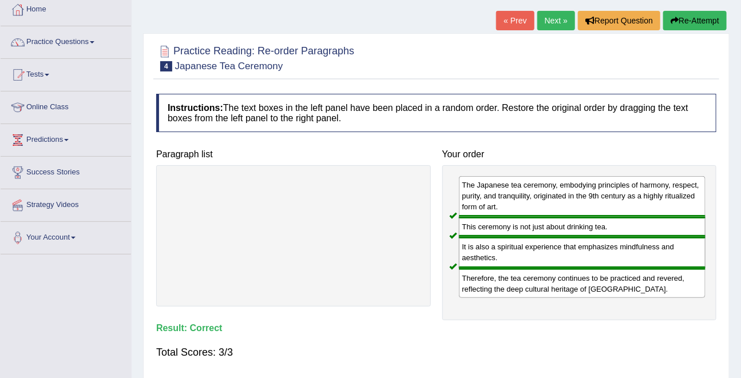
scroll to position [37, 0]
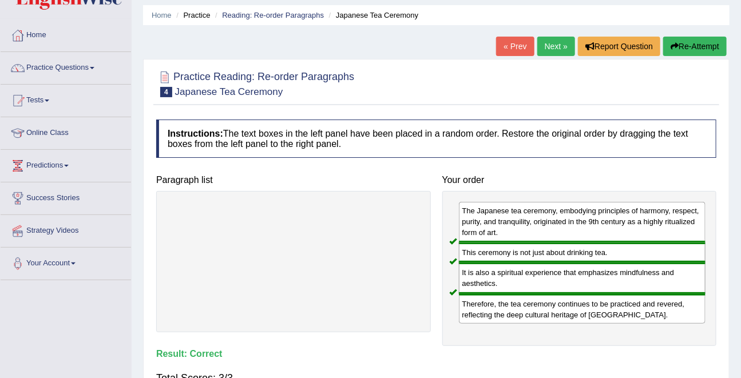
click at [556, 33] on div "Home Practice Reading: Re-order Paragraphs Japanese Tea Ceremony « Prev Next » …" at bounding box center [436, 249] width 609 height 572
click at [556, 35] on div "Home Practice Reading: Re-order Paragraphs Japanese Tea Ceremony « Prev Next » …" at bounding box center [436, 249] width 609 height 572
click at [548, 41] on link "Next »" at bounding box center [556, 46] width 38 height 19
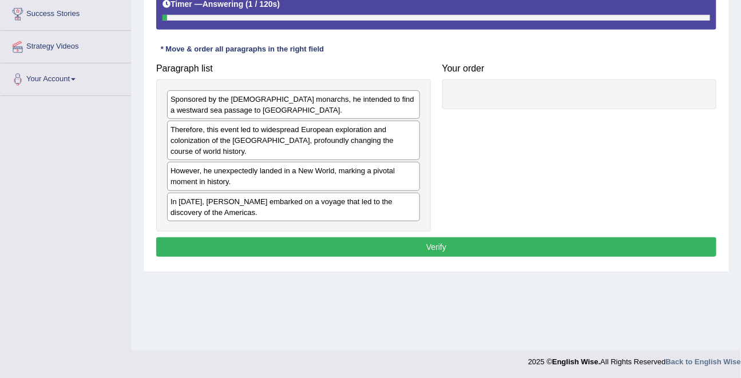
scroll to position [223, 0]
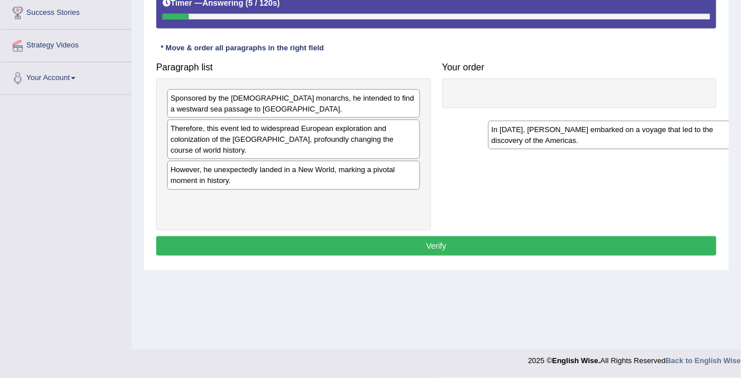
drag, startPoint x: 209, startPoint y: 209, endPoint x: 528, endPoint y: 121, distance: 330.9
click at [528, 121] on div "In [DATE], [PERSON_NAME] embarked on a voyage that led to the discovery of the …" at bounding box center [614, 135] width 253 height 29
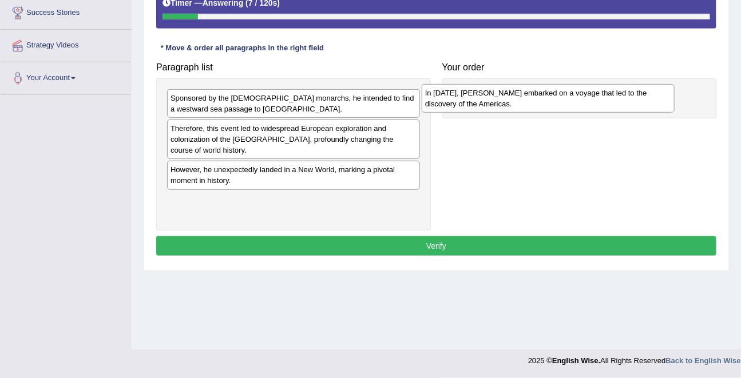
drag, startPoint x: 283, startPoint y: 205, endPoint x: 539, endPoint y: 98, distance: 277.3
click at [539, 98] on div "In [DATE], [PERSON_NAME] embarked on a voyage that led to the discovery of the …" at bounding box center [548, 98] width 253 height 29
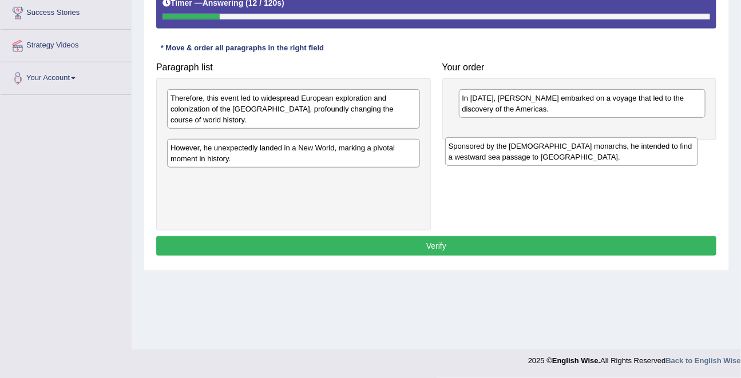
drag, startPoint x: 273, startPoint y: 105, endPoint x: 551, endPoint y: 151, distance: 281.9
click at [551, 152] on div "Sponsored by the [DEMOGRAPHIC_DATA] monarchs, he intended to find a westward se…" at bounding box center [571, 151] width 253 height 29
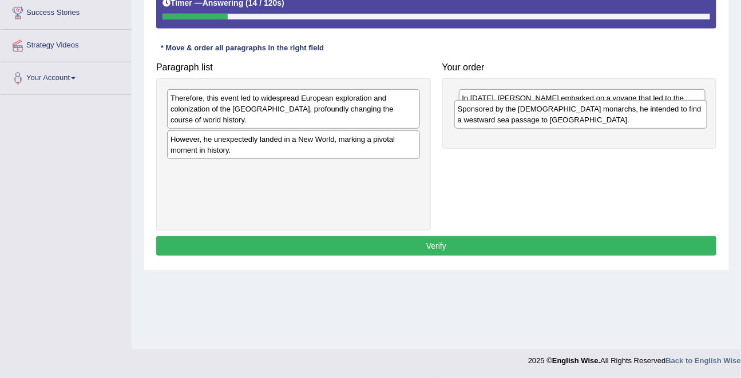
drag, startPoint x: 260, startPoint y: 136, endPoint x: 552, endPoint y: 122, distance: 292.2
click at [552, 124] on div "Sponsored by the [DEMOGRAPHIC_DATA] monarchs, he intended to find a westward se…" at bounding box center [580, 114] width 253 height 29
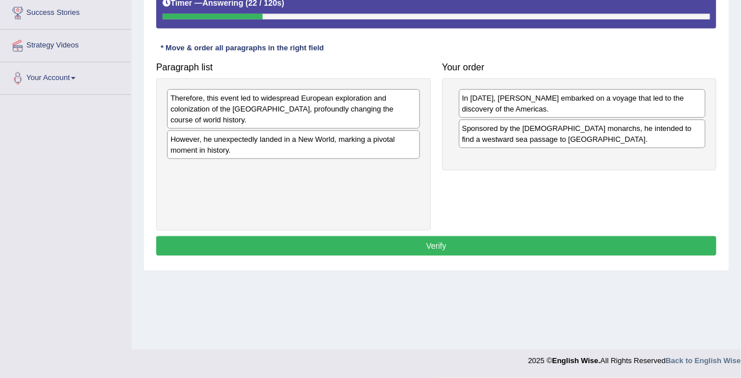
click at [330, 137] on div "However, he unexpectedly landed in a New World, marking a pivotal moment in his…" at bounding box center [293, 144] width 253 height 29
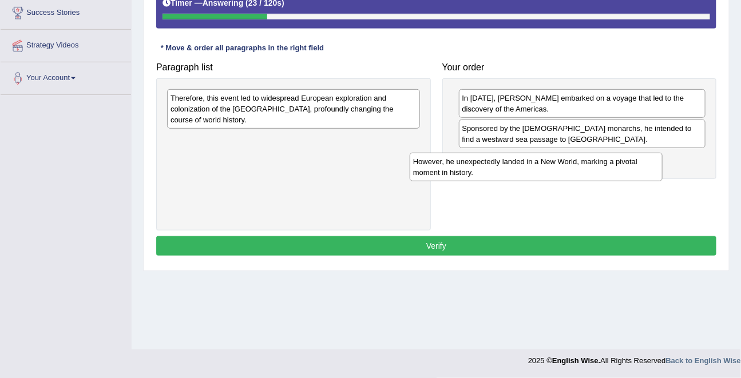
drag, startPoint x: 318, startPoint y: 144, endPoint x: 565, endPoint y: 161, distance: 247.3
click at [565, 162] on div "However, he unexpectedly landed in a New World, marking a pivotal moment in his…" at bounding box center [536, 167] width 253 height 29
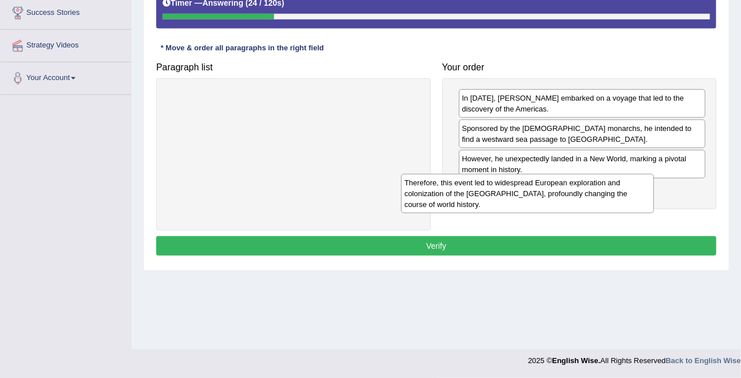
drag, startPoint x: 290, startPoint y: 120, endPoint x: 541, endPoint y: 207, distance: 265.3
click at [541, 207] on div "Therefore, this event led to widespread European exploration and colonization o…" at bounding box center [527, 193] width 253 height 39
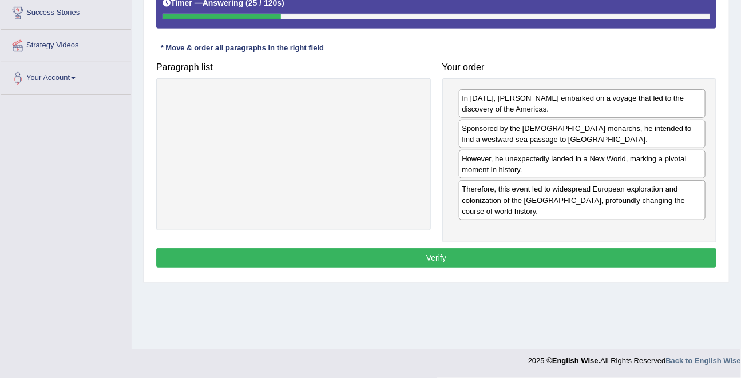
click at [441, 260] on button "Verify" at bounding box center [436, 257] width 560 height 19
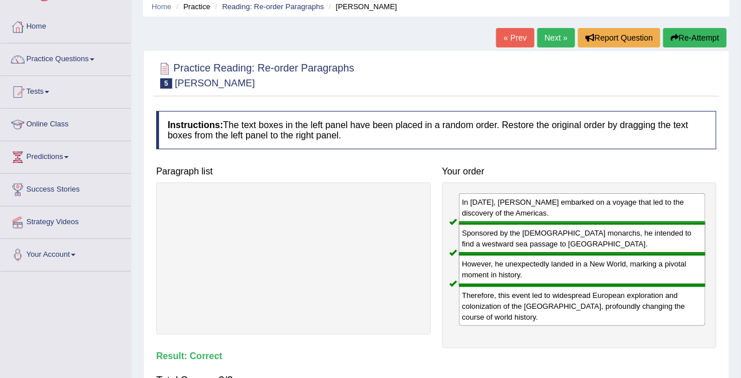
scroll to position [0, 0]
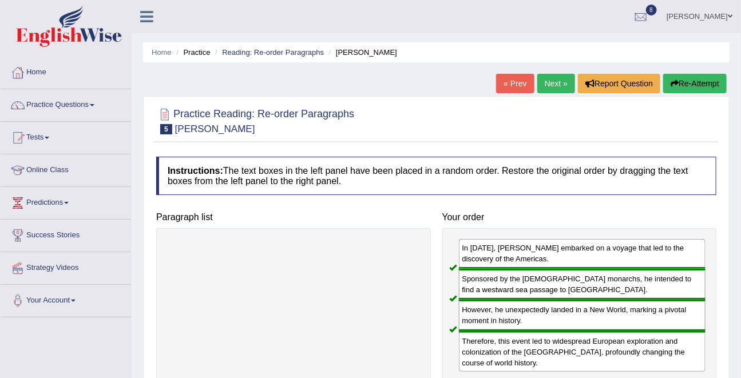
click at [546, 84] on link "Next »" at bounding box center [556, 83] width 38 height 19
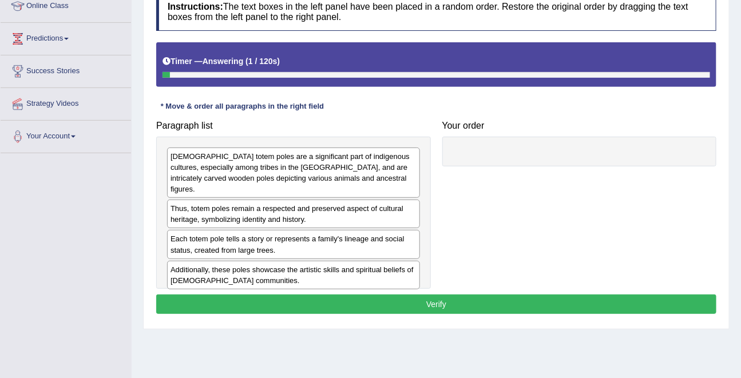
scroll to position [165, 0]
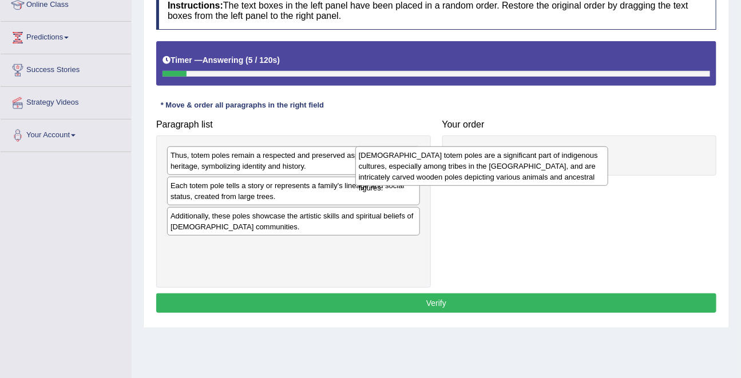
drag, startPoint x: 255, startPoint y: 165, endPoint x: 508, endPoint y: 137, distance: 254.5
click at [509, 147] on div "Native American totem poles are a significant part of indigenous cultures, espe…" at bounding box center [481, 166] width 253 height 39
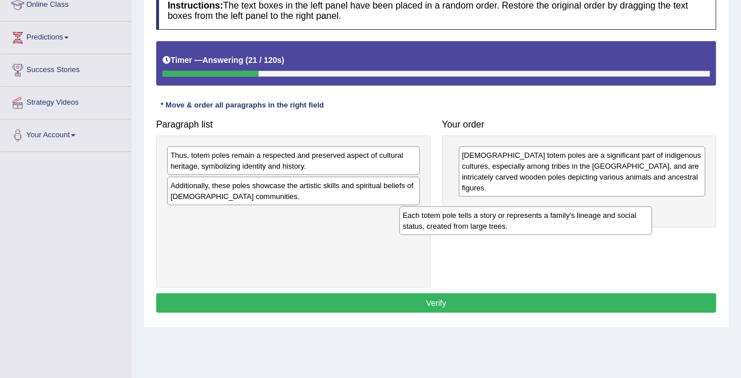
drag, startPoint x: 273, startPoint y: 189, endPoint x: 520, endPoint y: 213, distance: 247.8
click at [520, 213] on div "Each totem pole tells a story or represents a family's lineage and social statu…" at bounding box center [525, 221] width 253 height 29
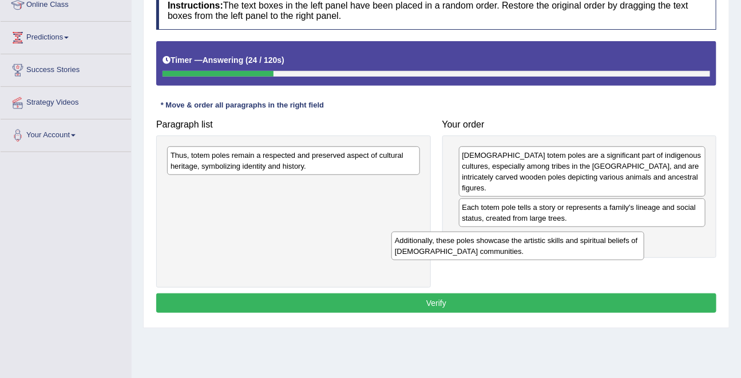
drag, startPoint x: 195, startPoint y: 188, endPoint x: 428, endPoint y: 244, distance: 239.6
click at [428, 244] on div "Additionally, these poles showcase the artistic skills and spiritual beliefs of…" at bounding box center [517, 246] width 253 height 29
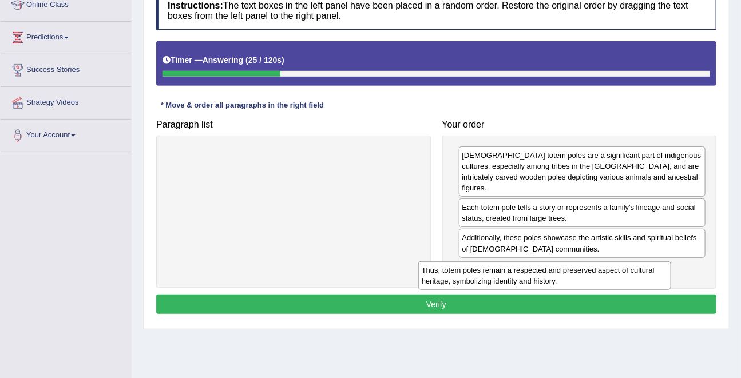
drag, startPoint x: 225, startPoint y: 167, endPoint x: 501, endPoint y: 280, distance: 298.2
click at [501, 280] on div "Thus, totem poles remain a respected and preserved aspect of cultural heritage,…" at bounding box center [544, 276] width 253 height 29
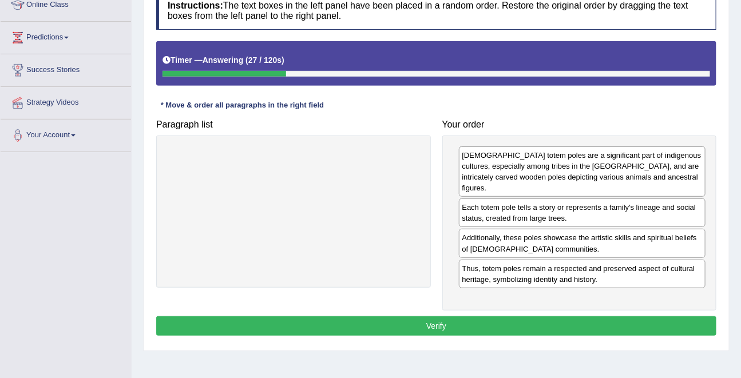
click at [422, 324] on button "Verify" at bounding box center [436, 325] width 560 height 19
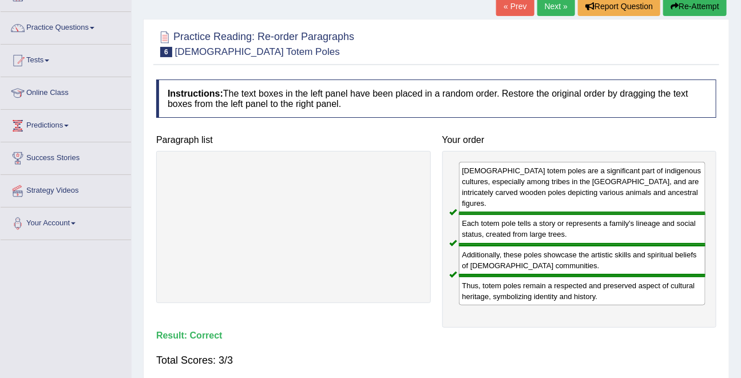
scroll to position [52, 0]
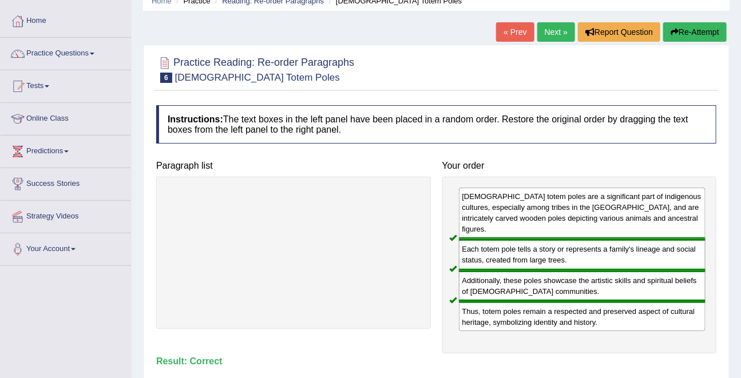
click at [60, 50] on link "Practice Questions" at bounding box center [66, 52] width 130 height 29
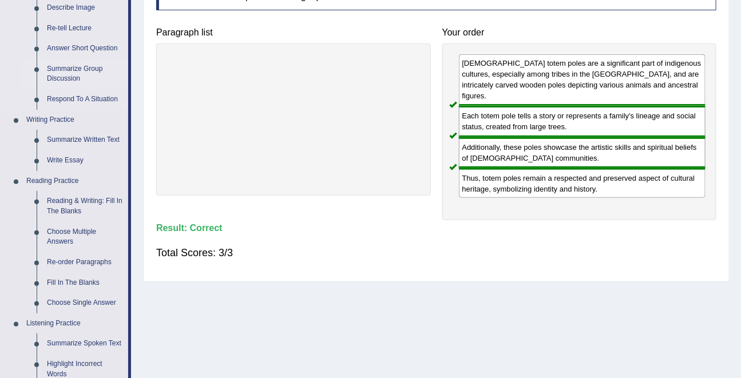
scroll to position [189, 0]
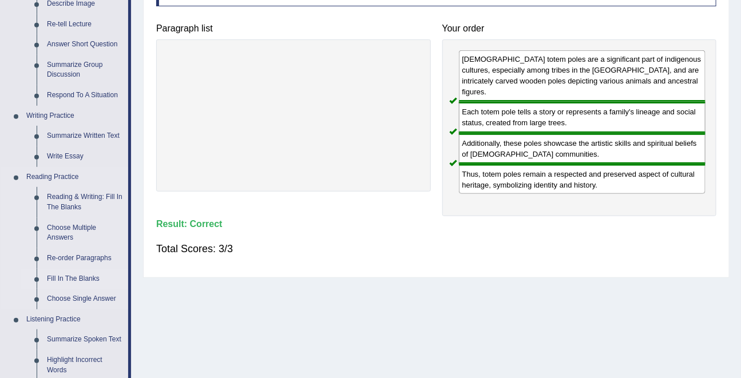
click at [54, 280] on link "Fill In The Blanks" at bounding box center [85, 279] width 86 height 21
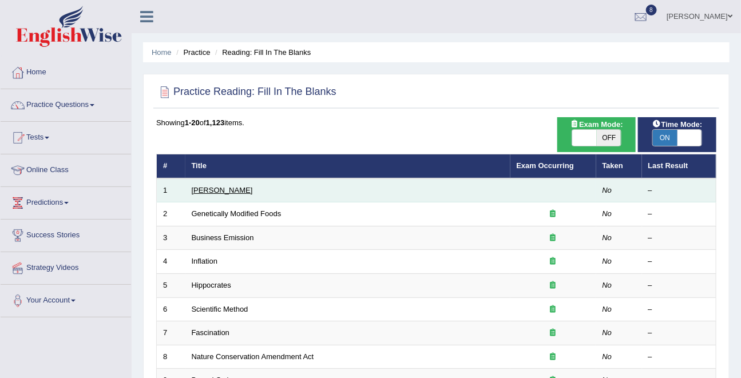
click at [200, 193] on link "[PERSON_NAME]" at bounding box center [222, 190] width 61 height 9
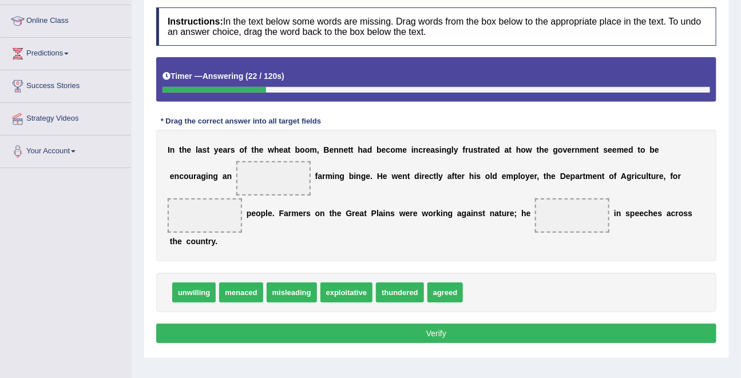
scroll to position [152, 0]
